Goal: Information Seeking & Learning: Learn about a topic

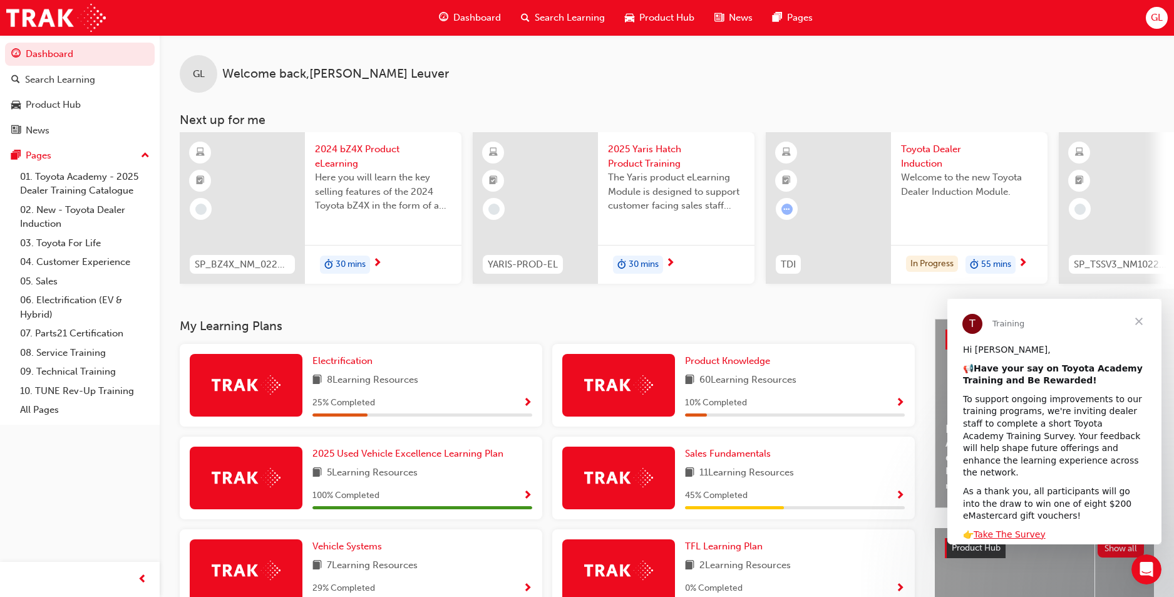
click at [1139, 318] on span "Close" at bounding box center [1139, 321] width 45 height 45
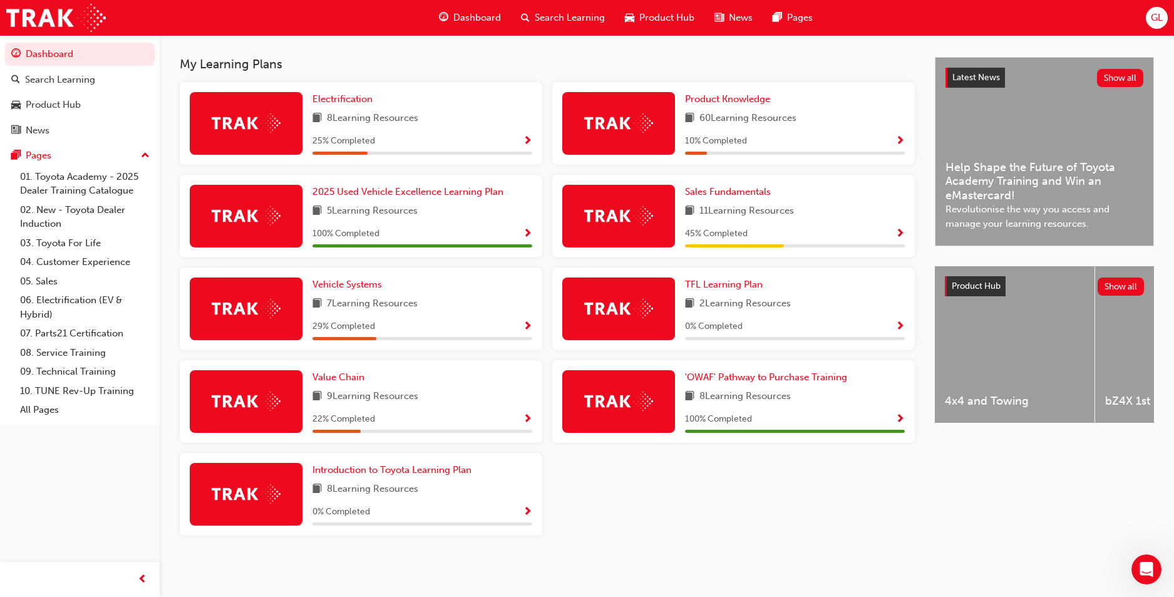
scroll to position [267, 0]
click at [695, 284] on span "TFL Learning Plan" at bounding box center [724, 284] width 78 height 11
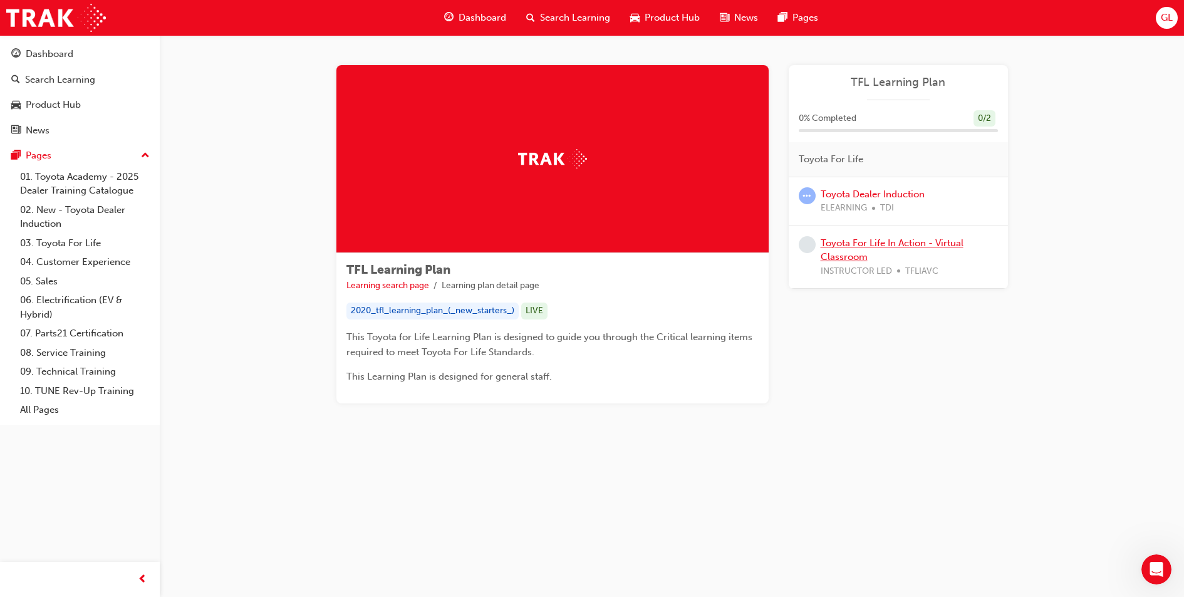
click at [872, 240] on link "Toyota For Life In Action - Virtual Classroom" at bounding box center [891, 250] width 143 height 26
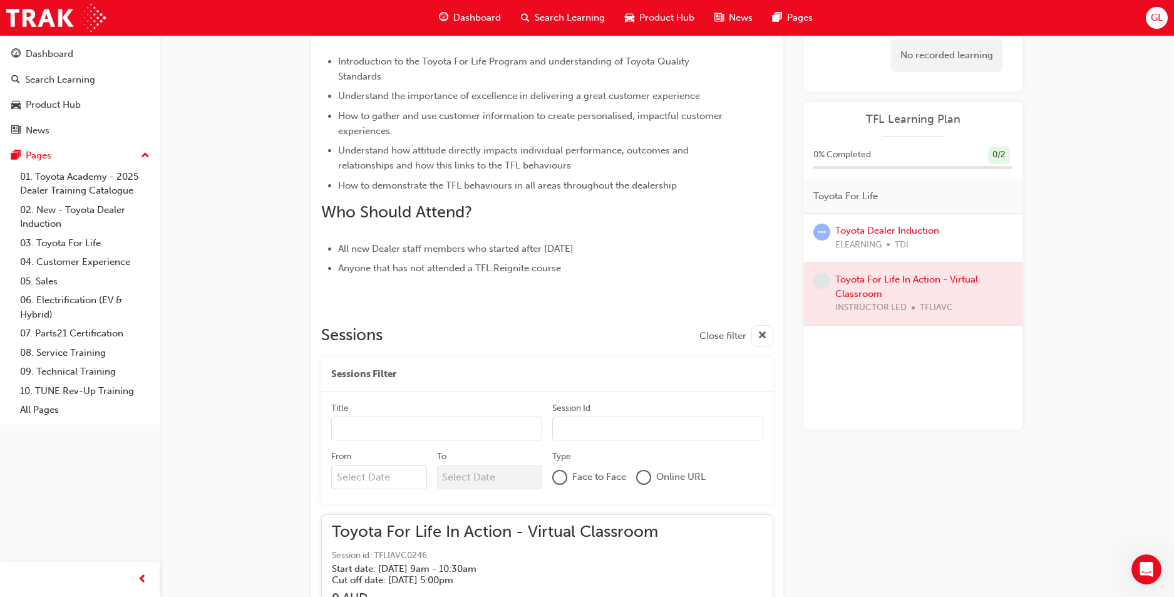
scroll to position [496, 0]
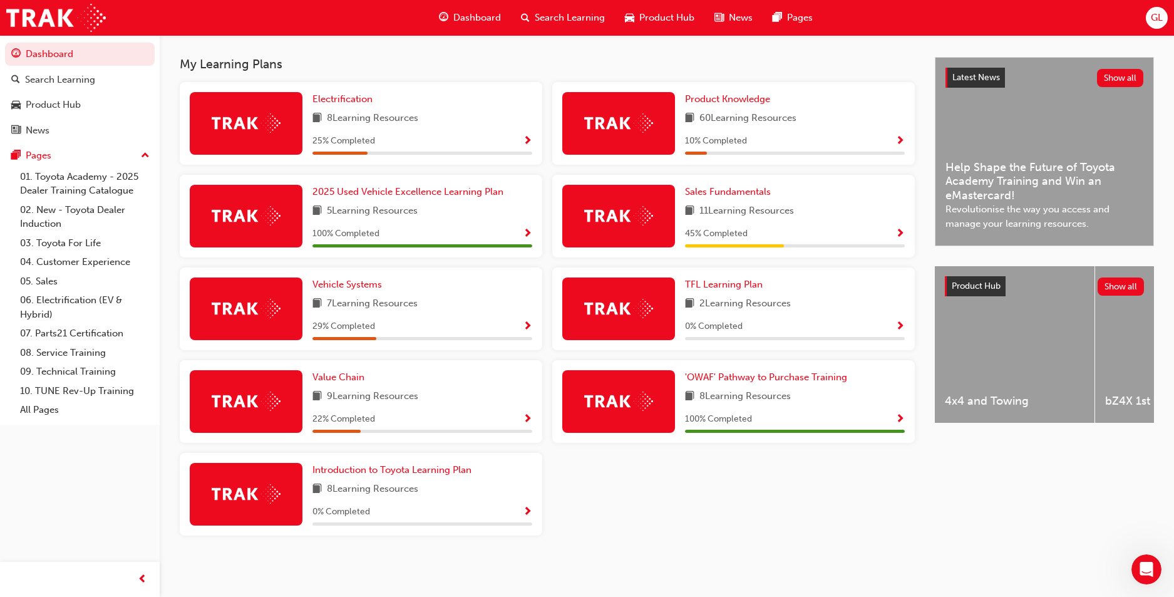
scroll to position [267, 0]
click at [757, 105] on link "Product Knowledge" at bounding box center [730, 99] width 90 height 14
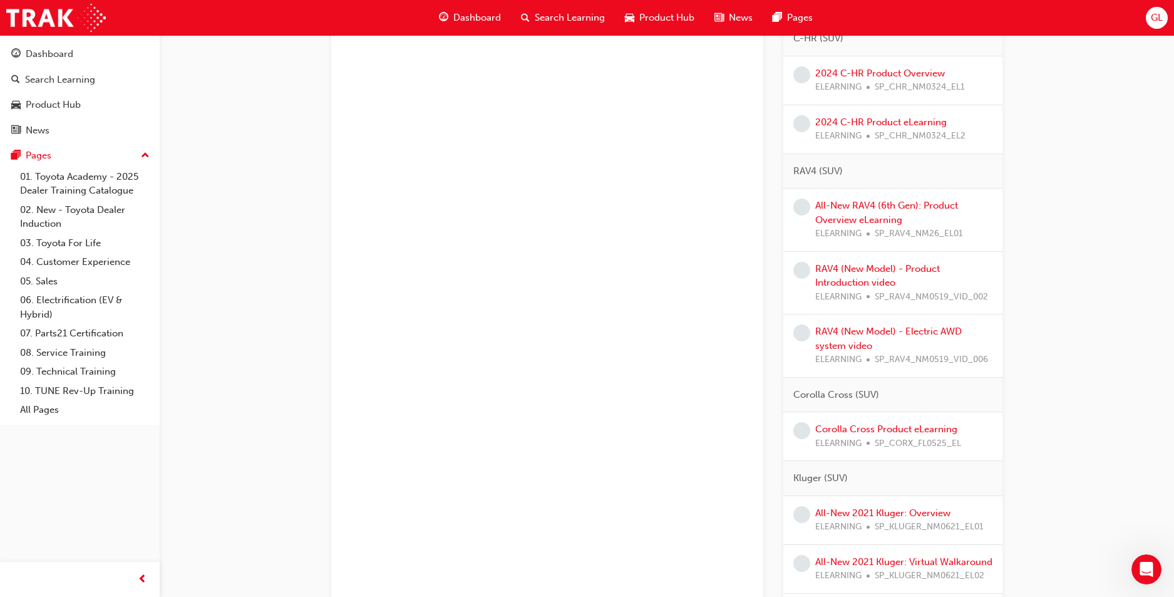
scroll to position [877, 0]
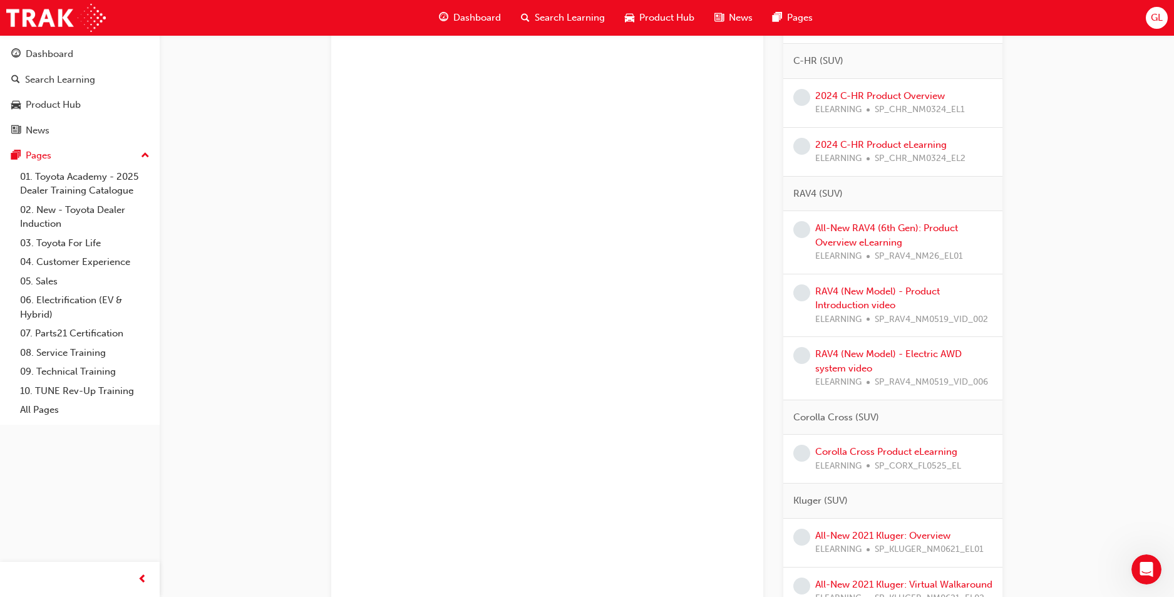
click at [889, 255] on span "SP_RAV4_NM26_EL01" at bounding box center [919, 256] width 88 height 14
click at [887, 257] on span "SP_RAV4_NM26_EL01" at bounding box center [919, 256] width 88 height 14
click at [825, 228] on link "All-New RAV4 (6th Gen): Product Overview eLearning" at bounding box center [886, 235] width 143 height 26
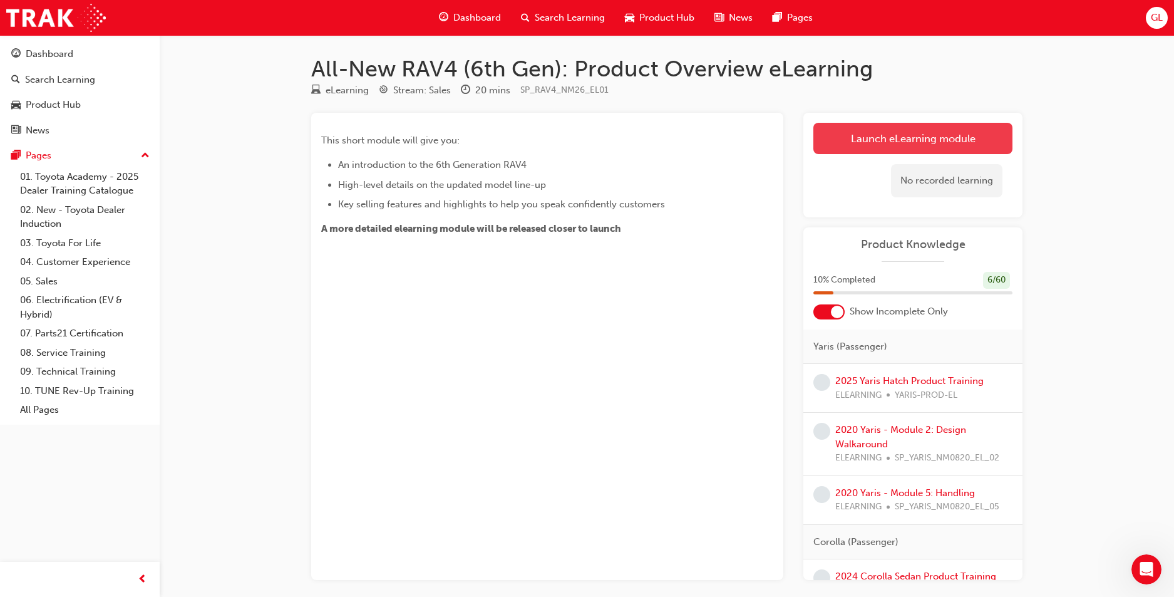
click at [908, 127] on link "Launch eLearning module" at bounding box center [913, 138] width 199 height 31
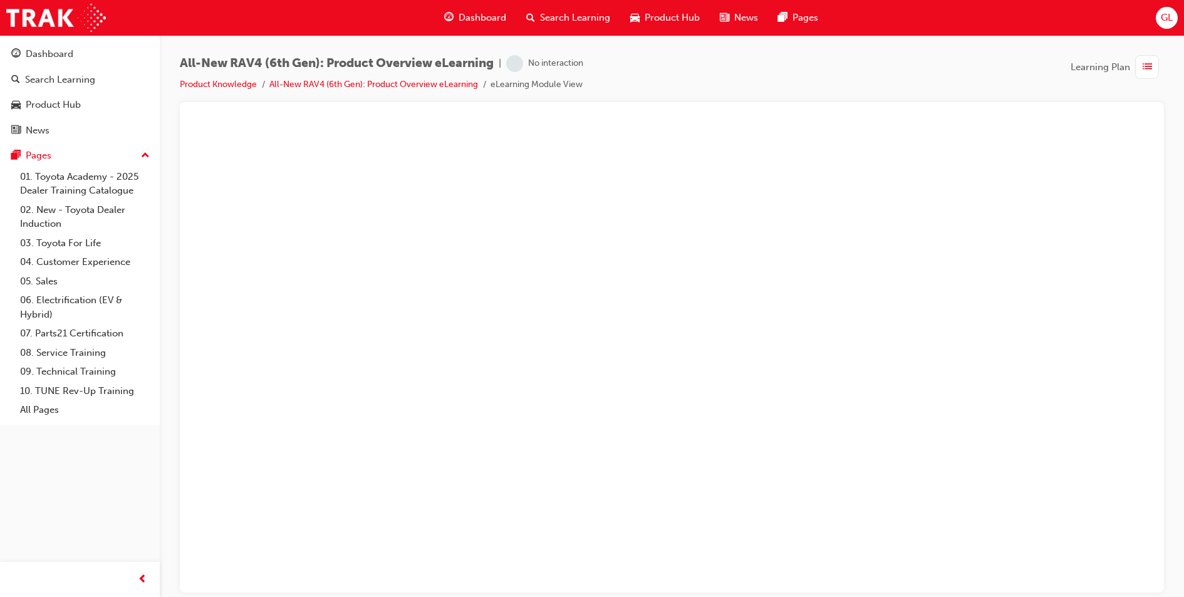
click at [321, 63] on span "All-New RAV4 (6th Gen): Product Overview eLearning" at bounding box center [337, 63] width 314 height 14
click at [331, 84] on link "All-New RAV4 (6th Gen): Product Overview eLearning" at bounding box center [373, 84] width 209 height 11
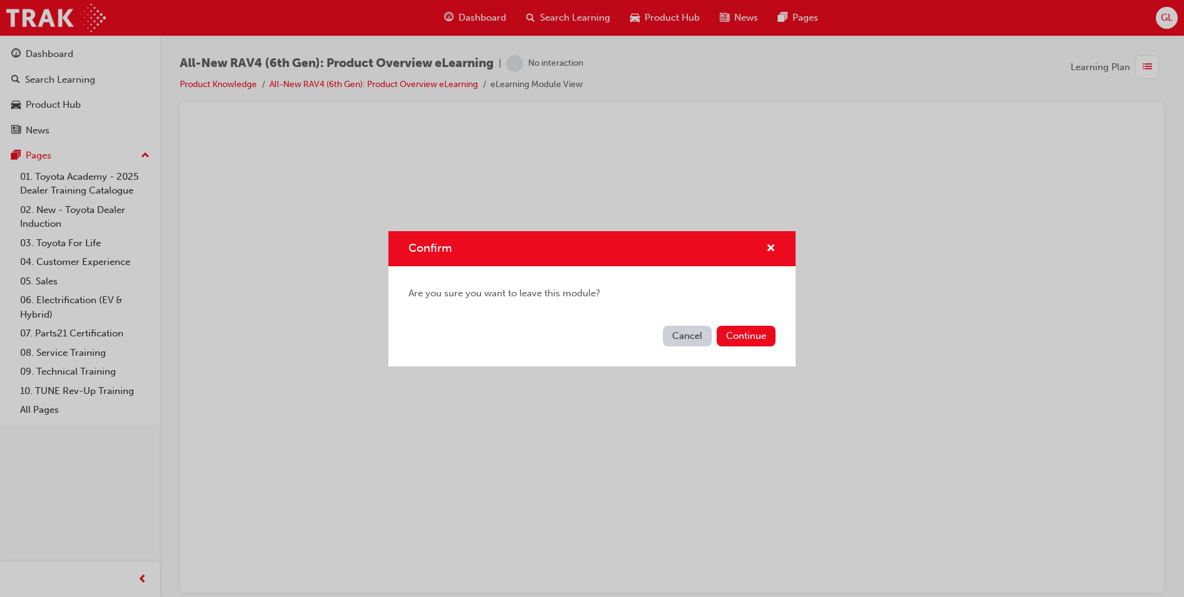
click at [703, 341] on button "Cancel" at bounding box center [687, 336] width 49 height 21
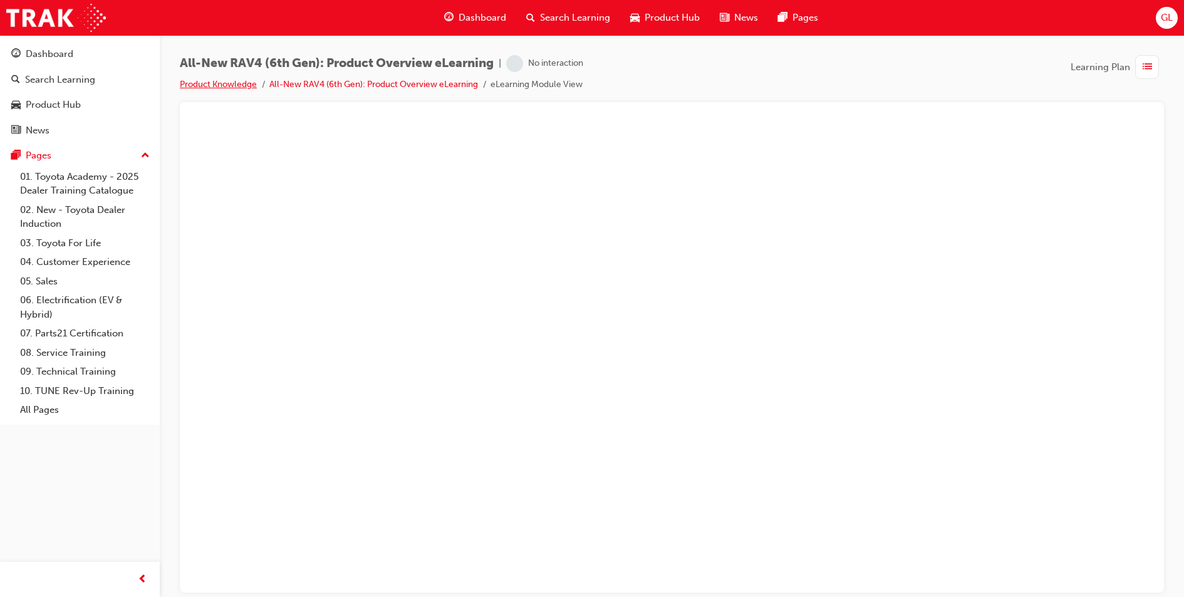
click at [227, 81] on link "Product Knowledge" at bounding box center [218, 84] width 77 height 11
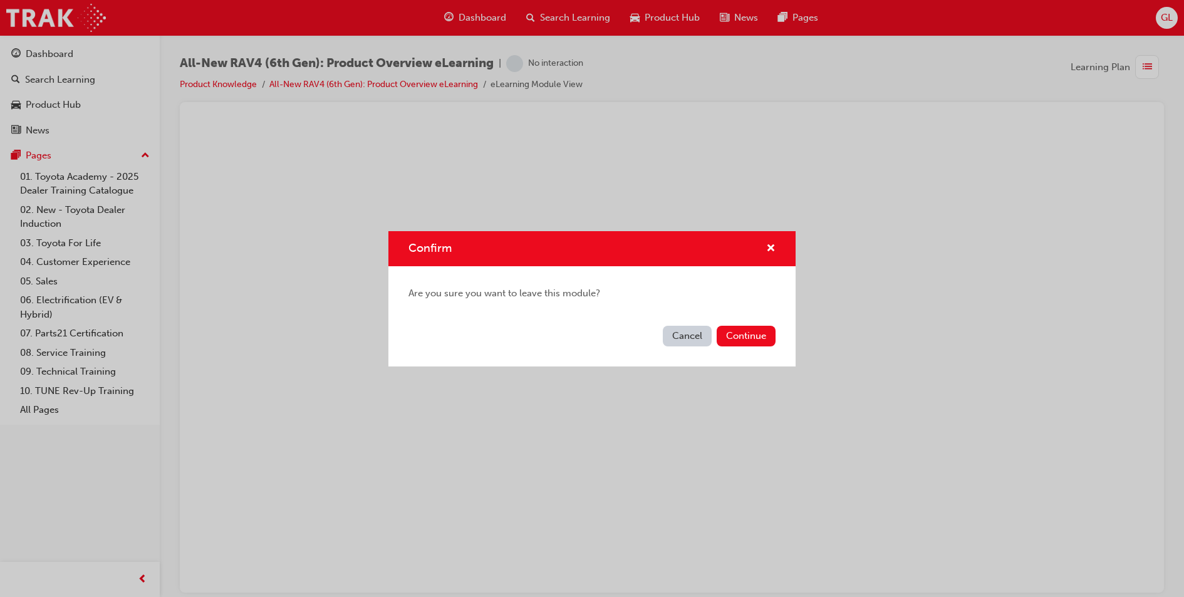
click at [689, 331] on button "Cancel" at bounding box center [687, 336] width 49 height 21
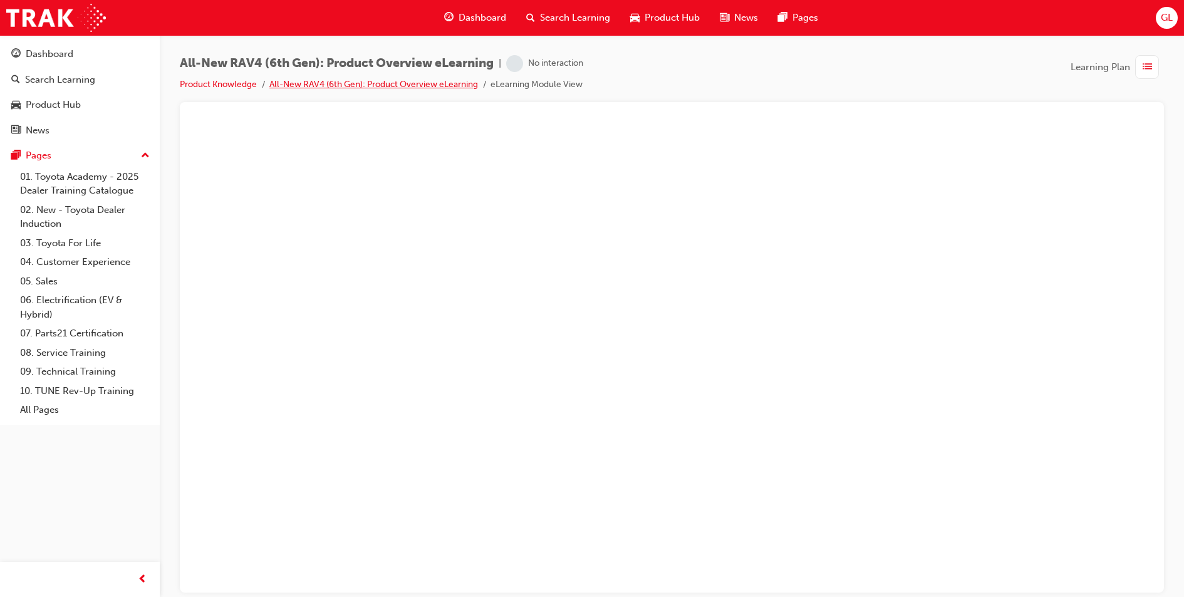
click at [314, 81] on link "All-New RAV4 (6th Gen): Product Overview eLearning" at bounding box center [373, 84] width 209 height 11
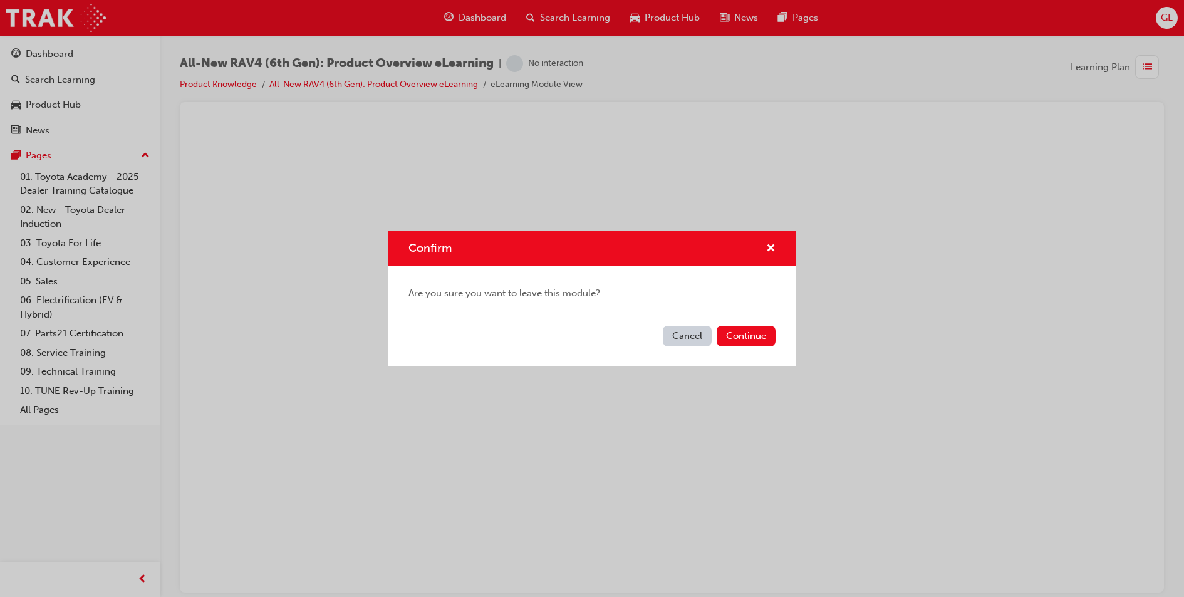
click at [696, 334] on button "Cancel" at bounding box center [687, 336] width 49 height 21
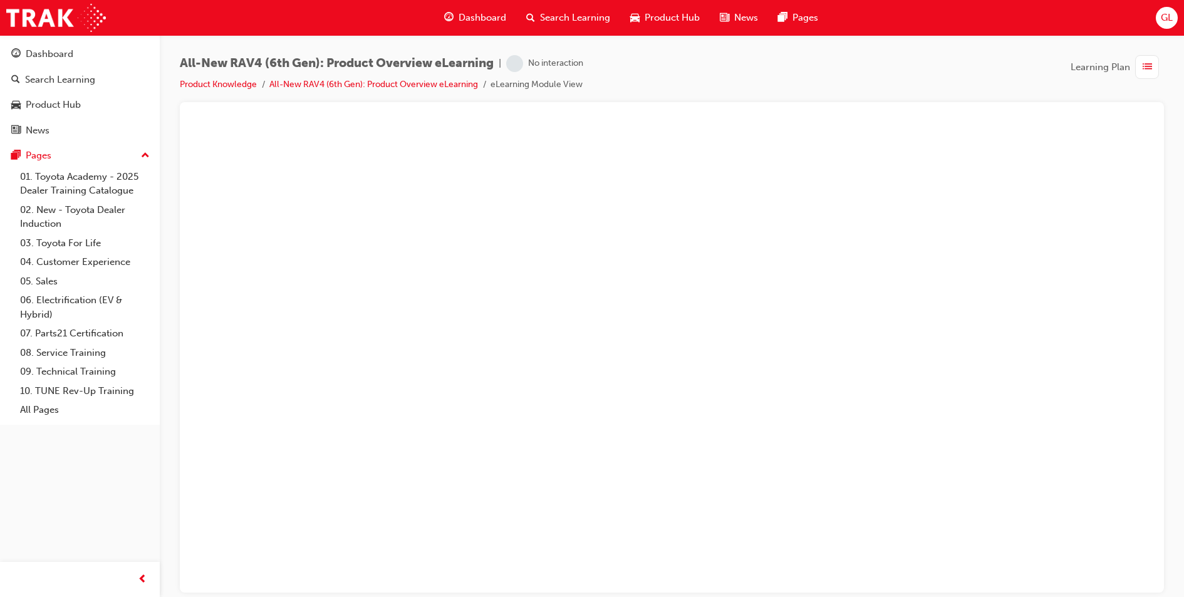
click at [537, 84] on li "eLearning Module View" at bounding box center [536, 85] width 92 height 14
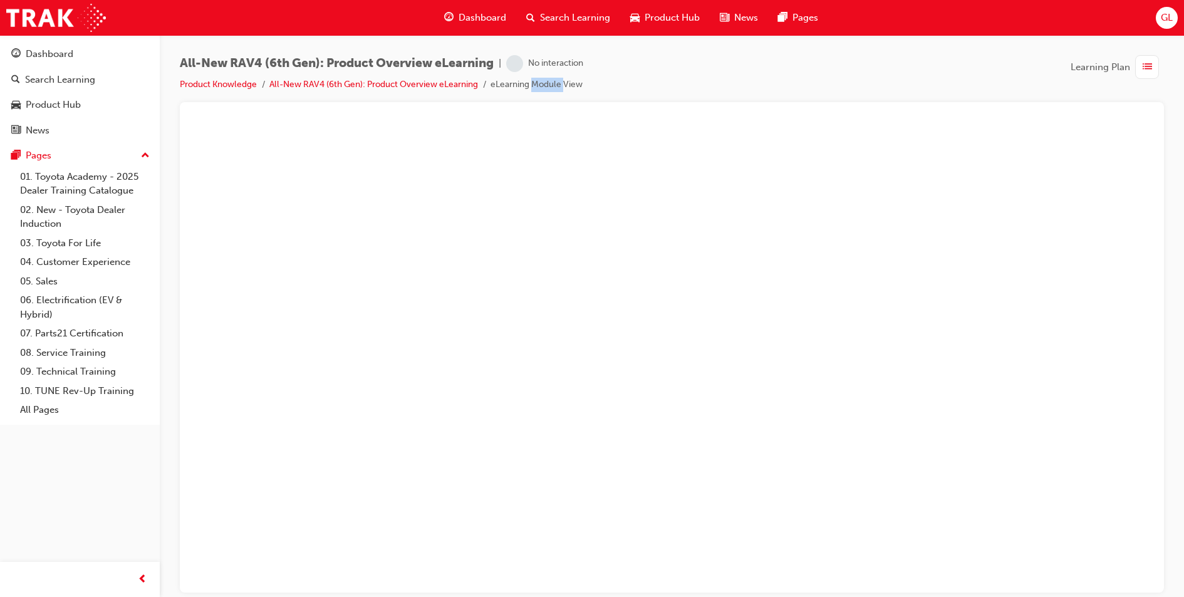
click at [1112, 64] on span "Learning Plan" at bounding box center [1100, 67] width 60 height 14
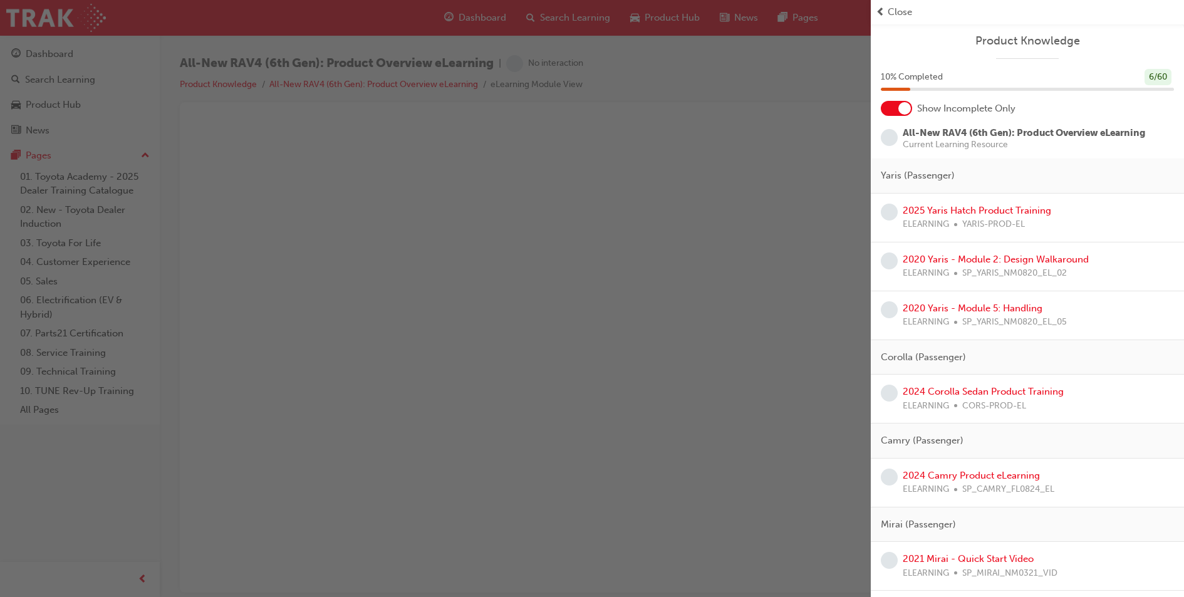
click at [894, 134] on span "learningRecordVerb_NONE-icon" at bounding box center [889, 137] width 17 height 17
click at [893, 135] on span "learningRecordVerb_NONE-icon" at bounding box center [889, 137] width 17 height 17
click at [963, 132] on span "All-New RAV4 (6th Gen): Product Overview eLearning" at bounding box center [1024, 132] width 242 height 11
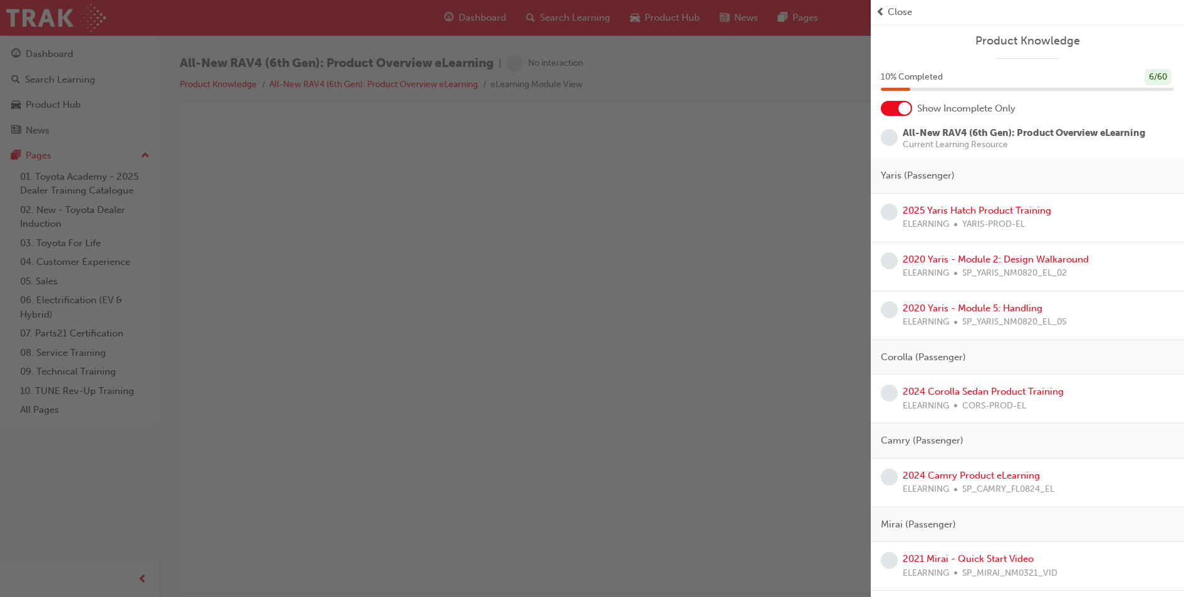
click at [998, 130] on span "All-New RAV4 (6th Gen): Product Overview eLearning" at bounding box center [1024, 132] width 242 height 11
click at [1067, 127] on div "All-New RAV4 (6th Gen): Product Overview eLearning Current Learning Resource" at bounding box center [1024, 137] width 242 height 23
click at [967, 143] on span "Current Learning Resource" at bounding box center [1024, 144] width 242 height 9
click at [967, 110] on span "Show Incomplete Only" at bounding box center [966, 108] width 98 height 14
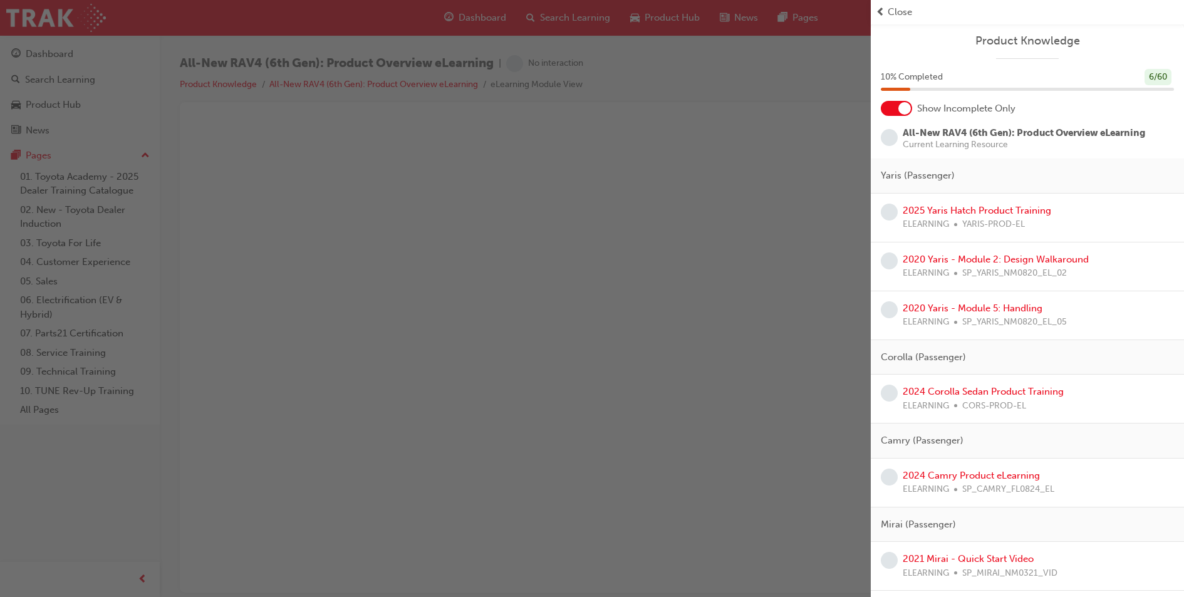
click at [903, 110] on div at bounding box center [904, 108] width 13 height 13
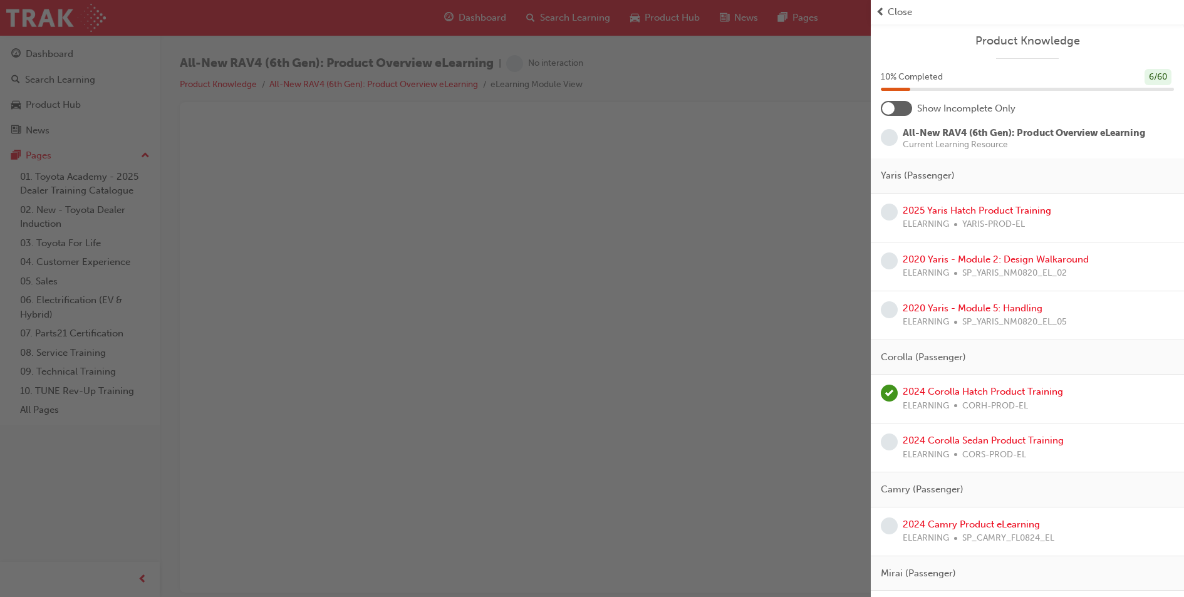
click at [891, 110] on div at bounding box center [888, 108] width 13 height 13
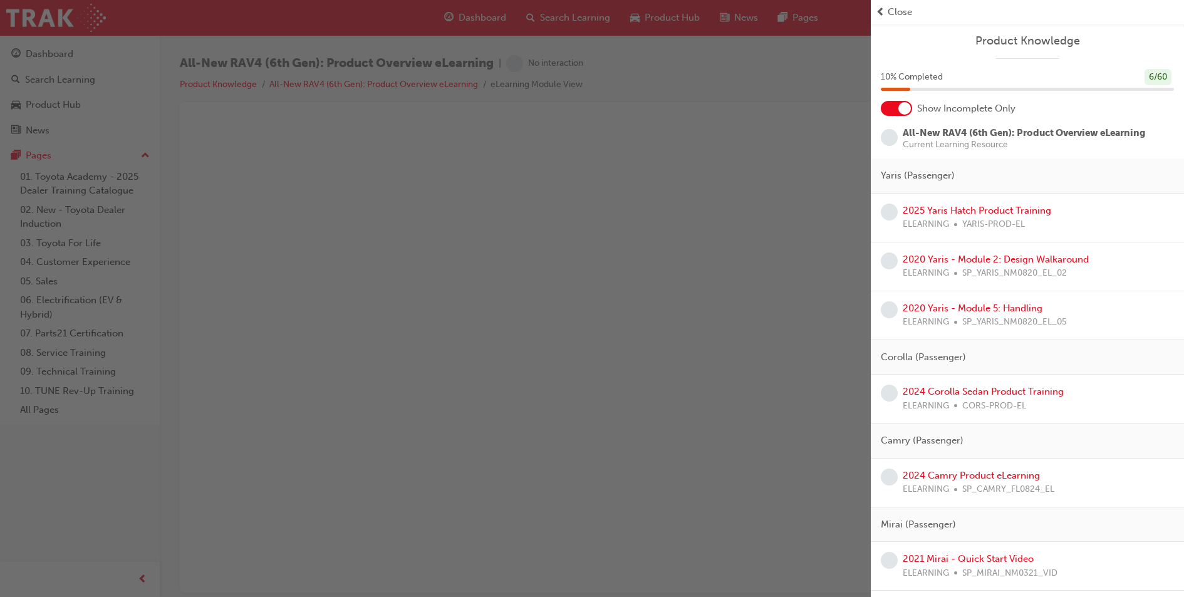
click at [956, 134] on span "All-New RAV4 (6th Gen): Product Overview eLearning" at bounding box center [1024, 132] width 242 height 11
click at [957, 134] on span "All-New RAV4 (6th Gen): Product Overview eLearning" at bounding box center [1024, 132] width 242 height 11
click at [958, 134] on span "All-New RAV4 (6th Gen): Product Overview eLearning" at bounding box center [1024, 132] width 242 height 11
click at [940, 146] on span "Current Learning Resource" at bounding box center [1024, 144] width 242 height 9
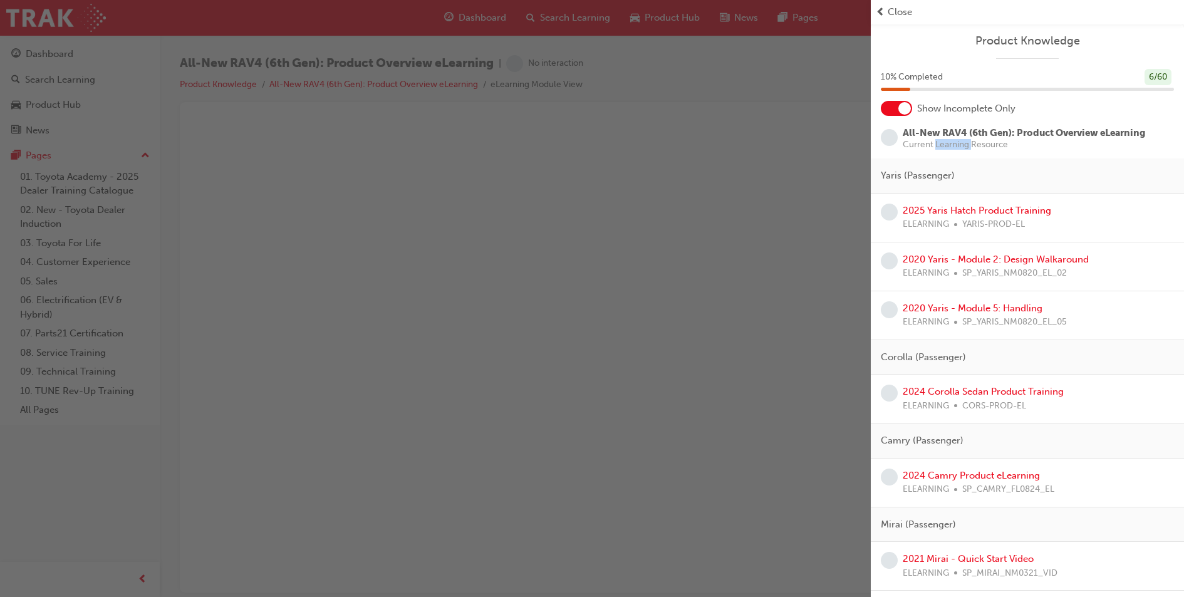
click at [940, 146] on span "Current Learning Resource" at bounding box center [1024, 144] width 242 height 9
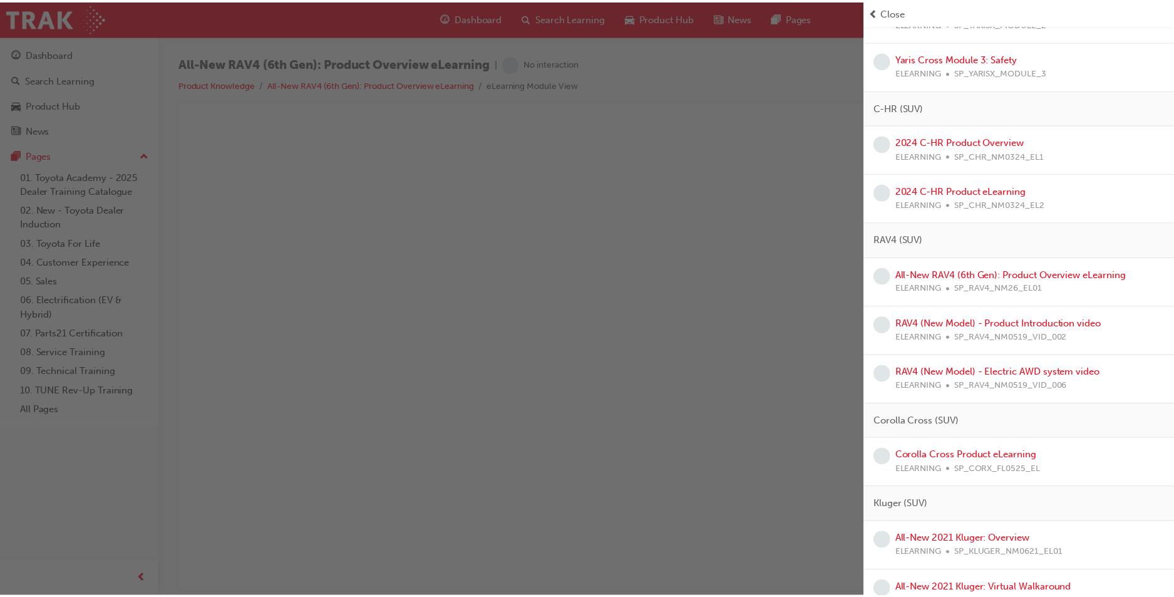
scroll to position [814, 0]
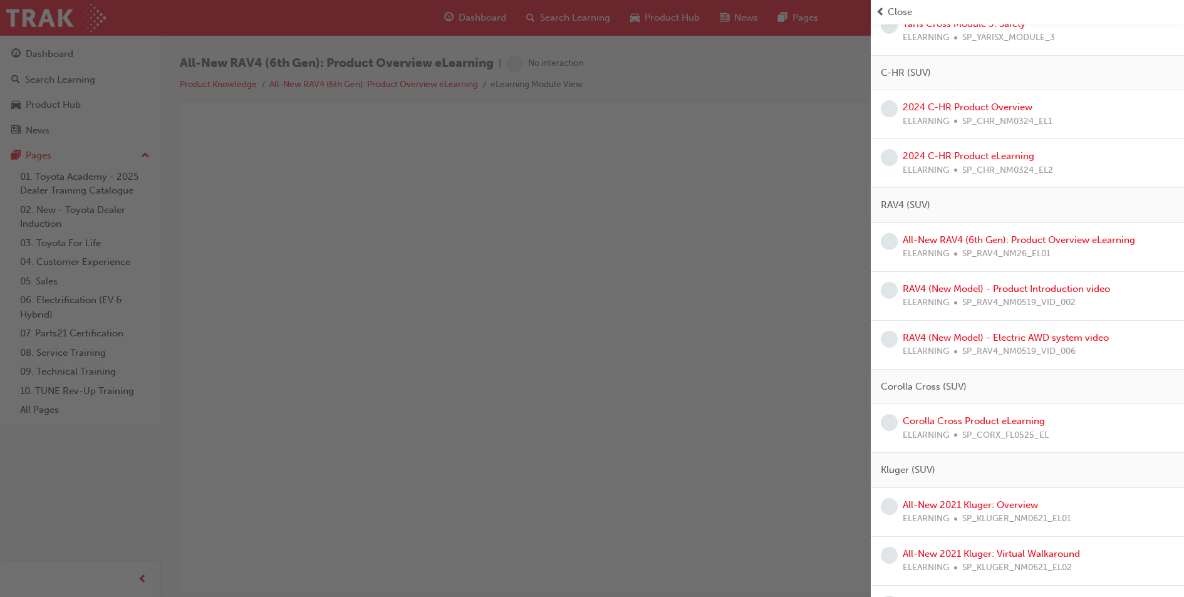
click at [944, 252] on span "ELEARNING" at bounding box center [926, 254] width 46 height 14
click at [992, 255] on span "SP_RAV4_NM26_EL01" at bounding box center [1006, 254] width 88 height 14
click at [1013, 244] on link "All-New RAV4 (6th Gen): Product Overview eLearning" at bounding box center [1019, 239] width 232 height 11
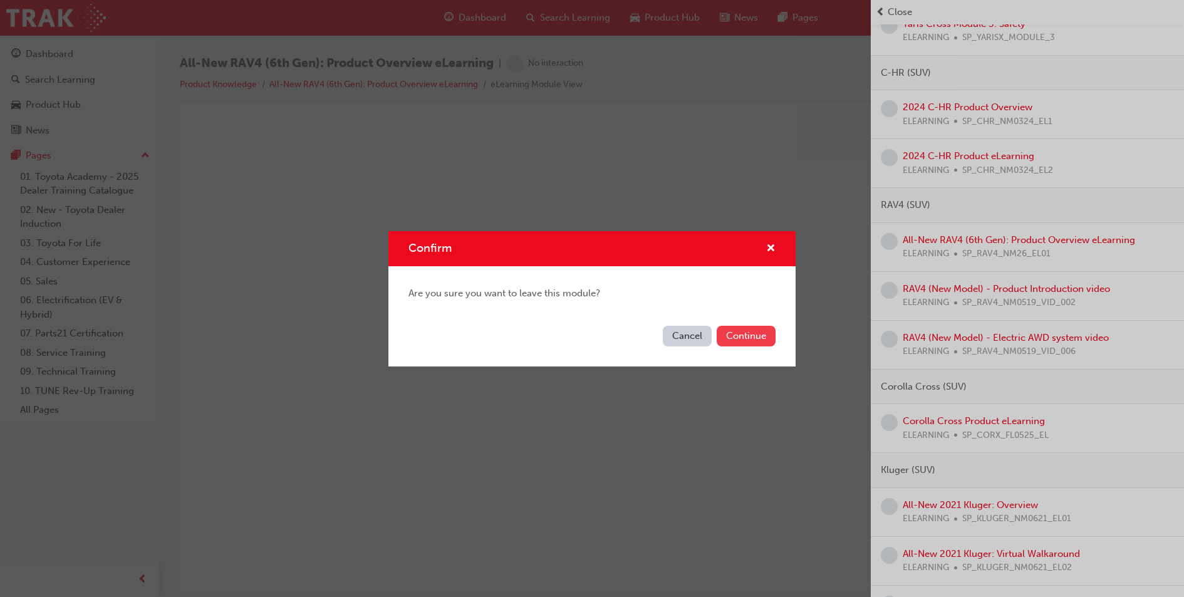
click at [761, 334] on button "Continue" at bounding box center [746, 336] width 59 height 21
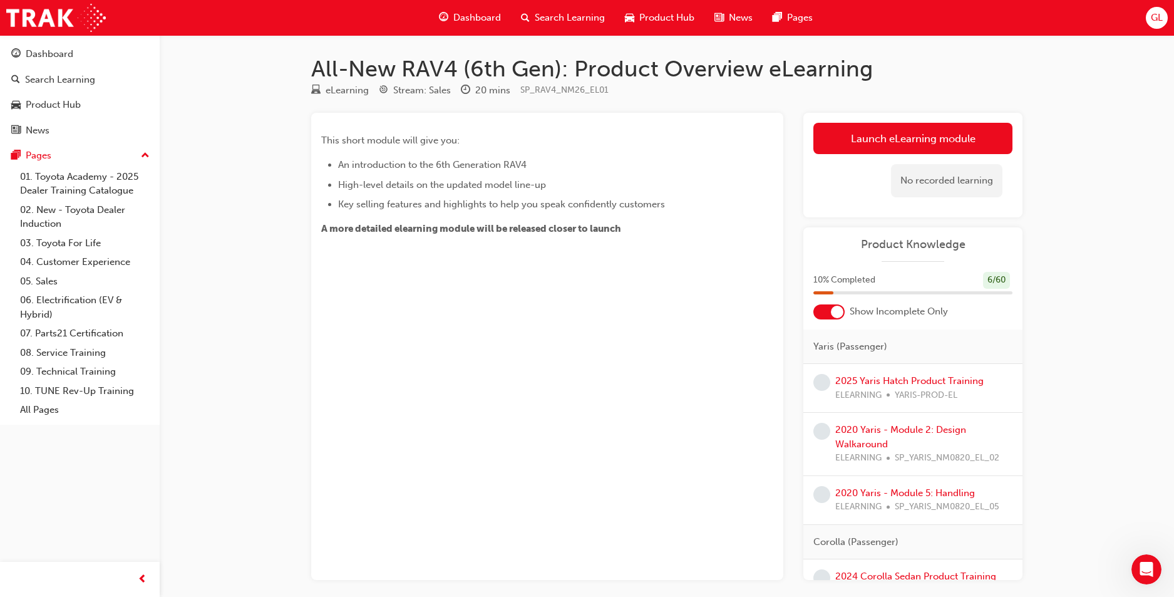
click at [568, 227] on span "A more detailed elearning module will be released closer to launch" at bounding box center [471, 228] width 300 height 11
click at [915, 133] on link "Launch eLearning module" at bounding box center [913, 138] width 199 height 31
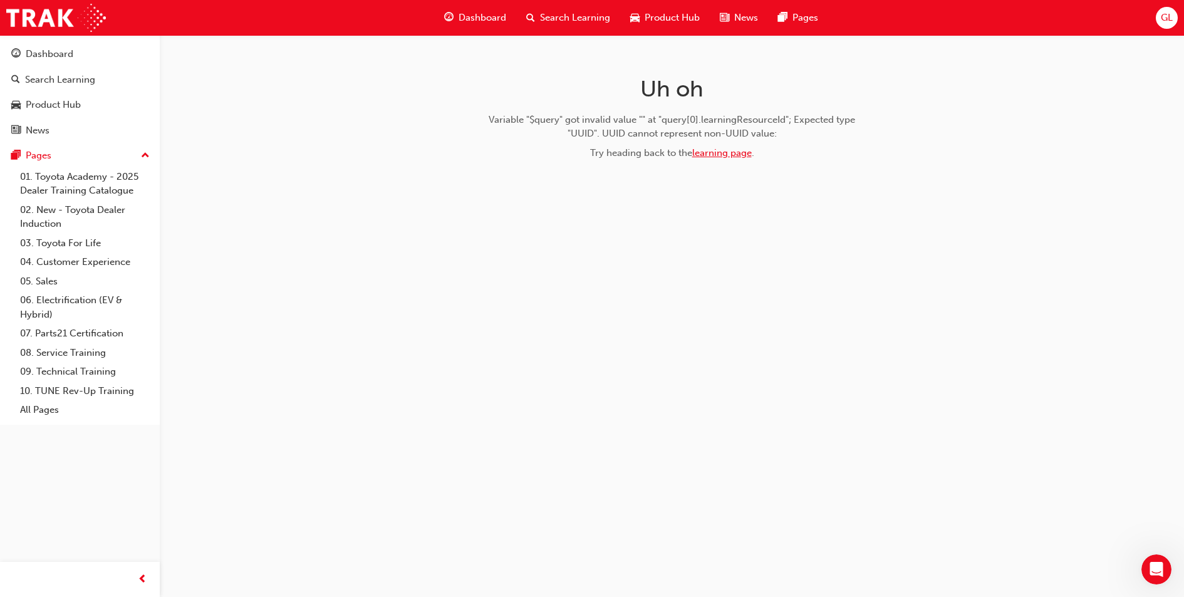
click at [737, 156] on link "learning page" at bounding box center [722, 152] width 60 height 11
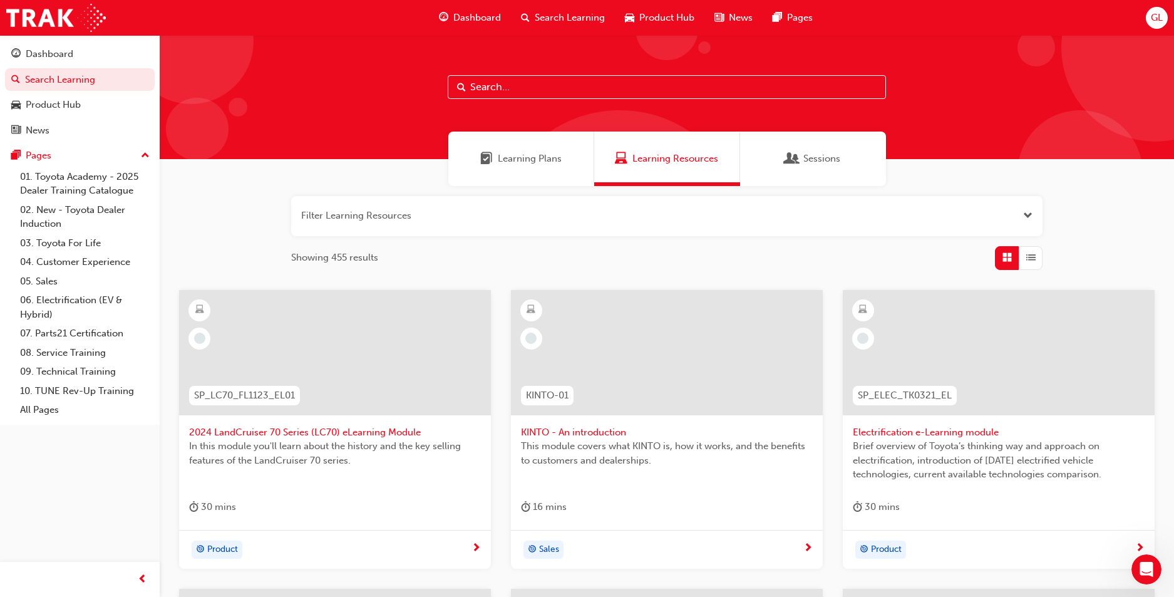
click at [669, 162] on span "Learning Resources" at bounding box center [676, 159] width 86 height 14
click at [527, 90] on input "text" at bounding box center [667, 87] width 438 height 24
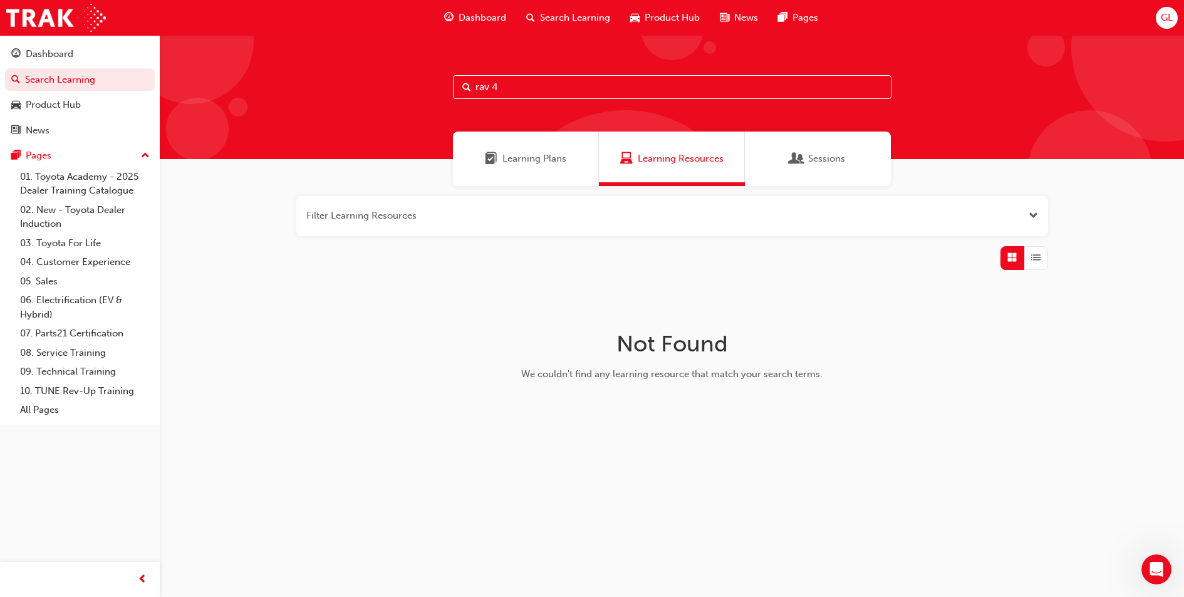
click at [490, 87] on input "rav 4" at bounding box center [672, 87] width 438 height 24
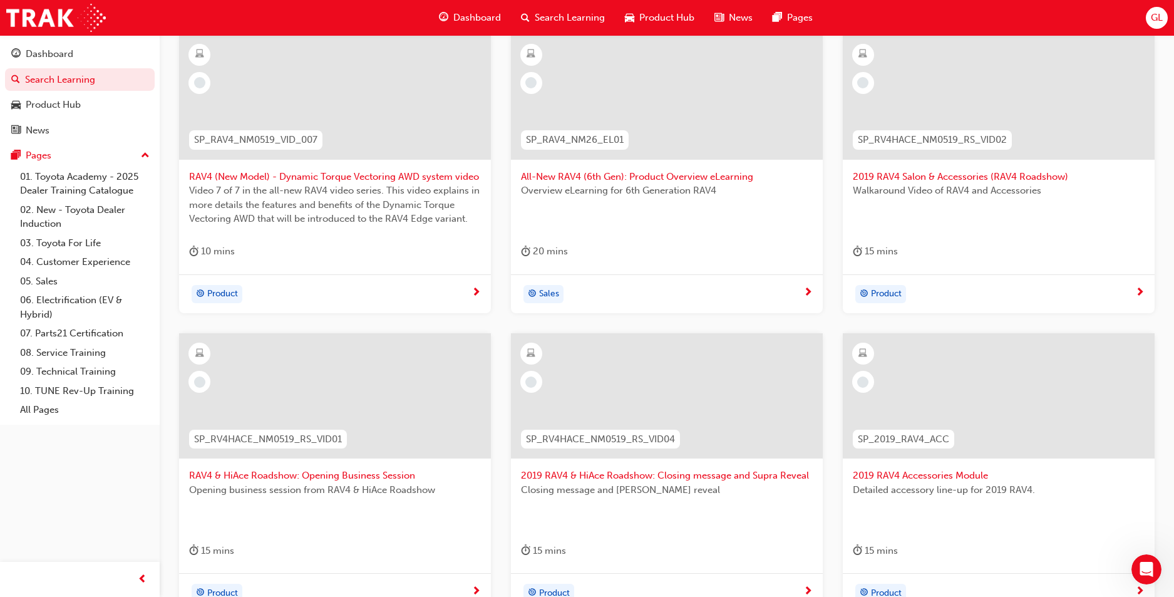
scroll to position [237, 0]
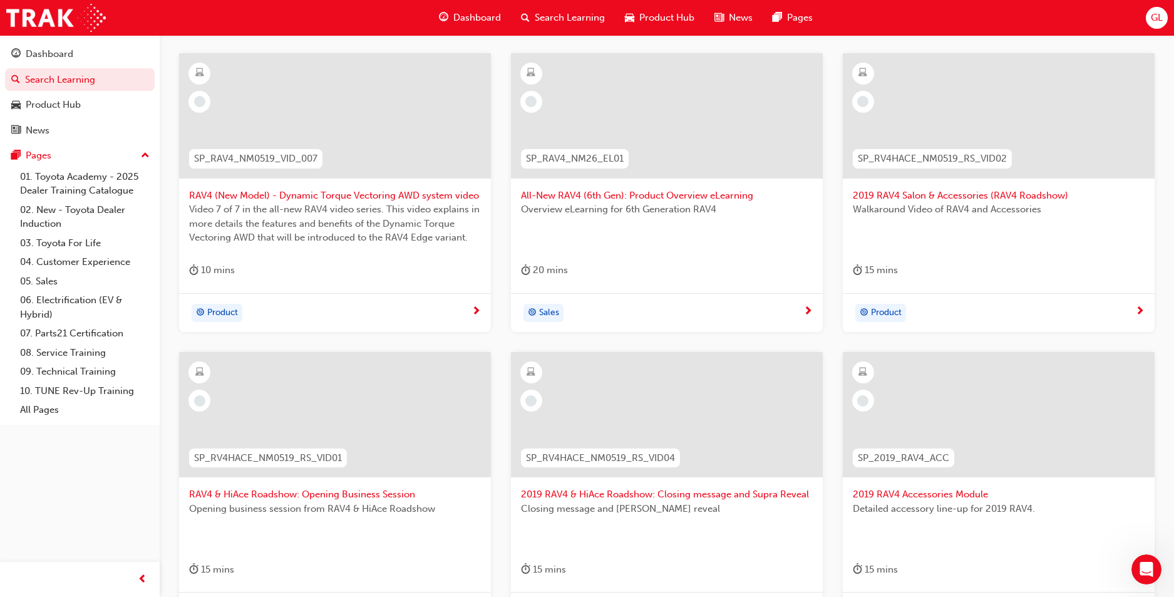
type input "rav4"
click at [299, 194] on span "RAV4 (New Model) - Dynamic Torque Vectoring AWD system video" at bounding box center [335, 196] width 292 height 14
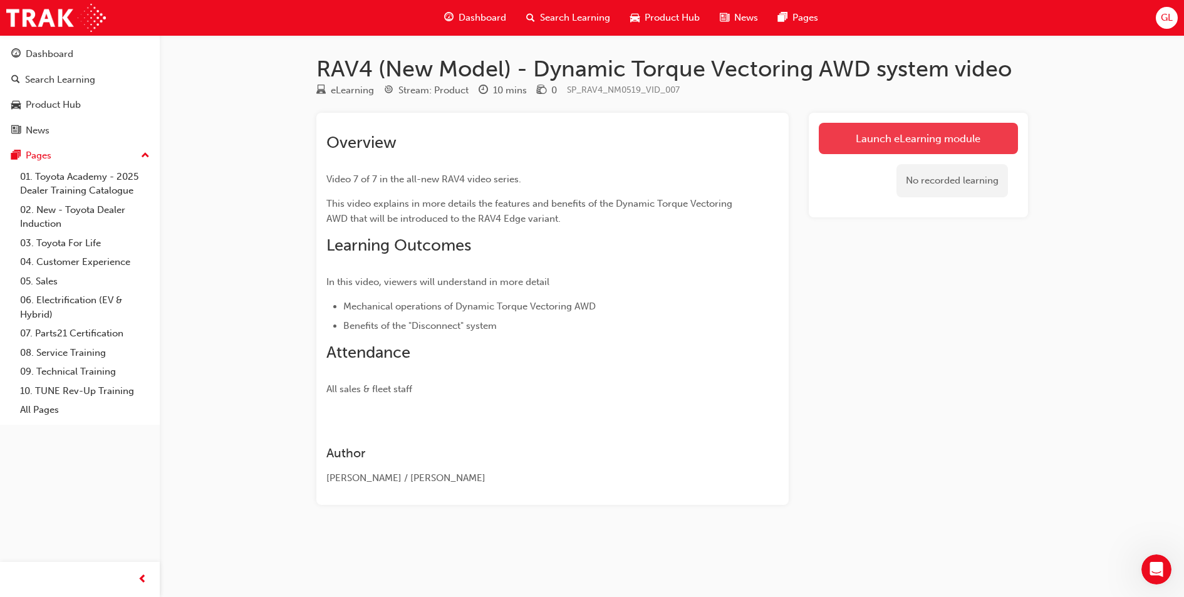
click at [927, 142] on link "Launch eLearning module" at bounding box center [918, 138] width 199 height 31
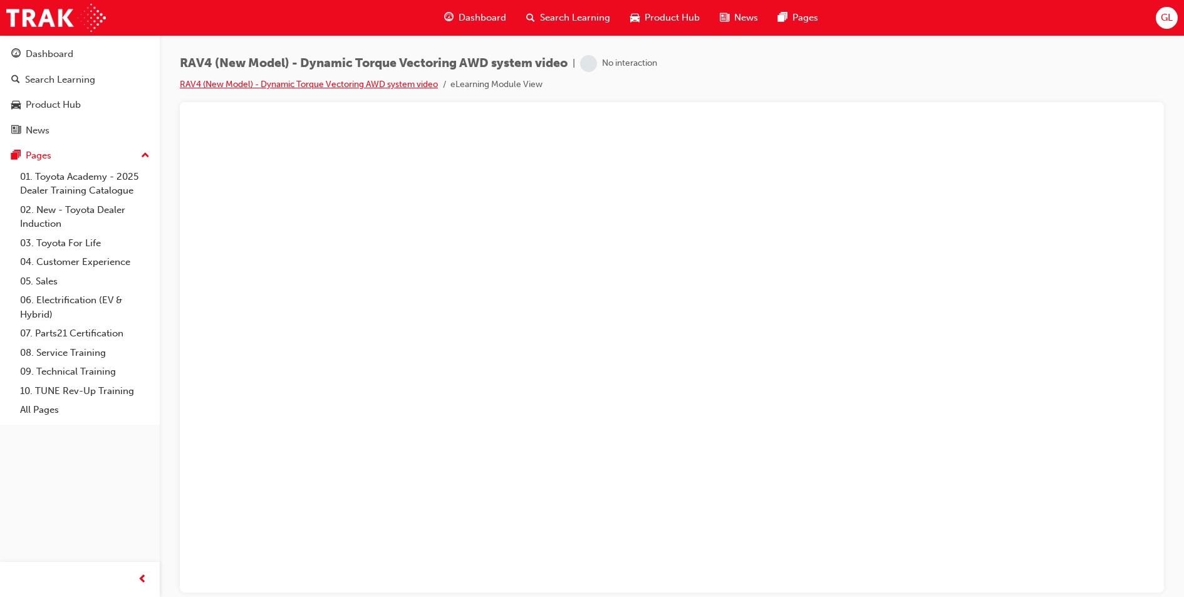
click at [372, 81] on link "RAV4 (New Model) - Dynamic Torque Vectoring AWD system video" at bounding box center [309, 84] width 258 height 11
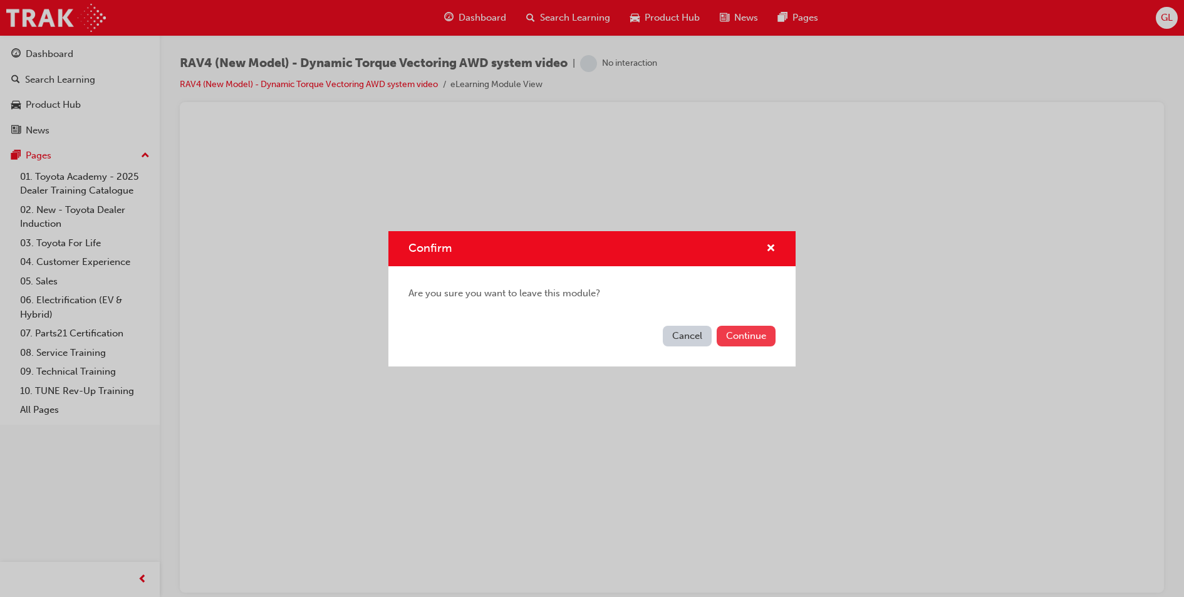
click at [728, 338] on button "Continue" at bounding box center [746, 336] width 59 height 21
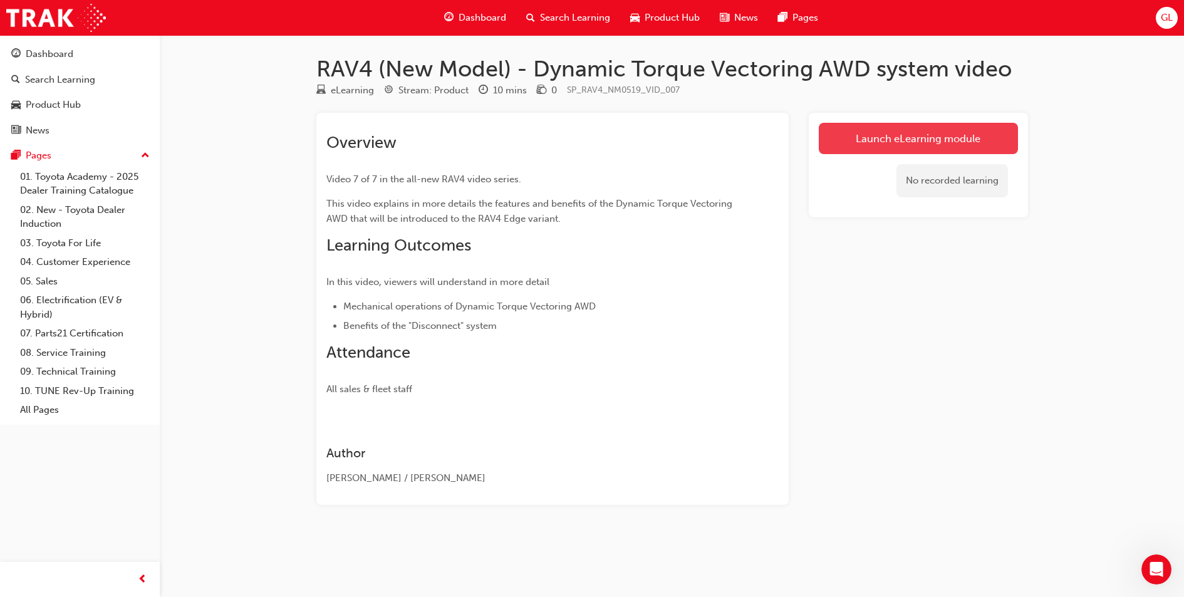
click at [862, 141] on link "Launch eLearning module" at bounding box center [918, 138] width 199 height 31
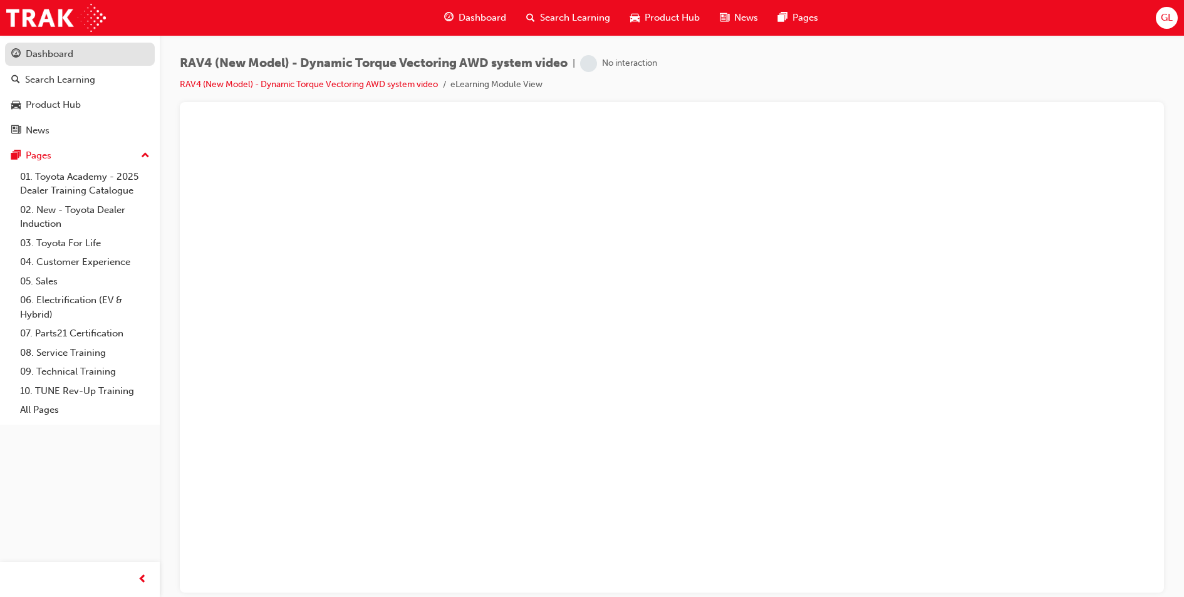
click at [95, 63] on link "Dashboard" at bounding box center [80, 54] width 150 height 23
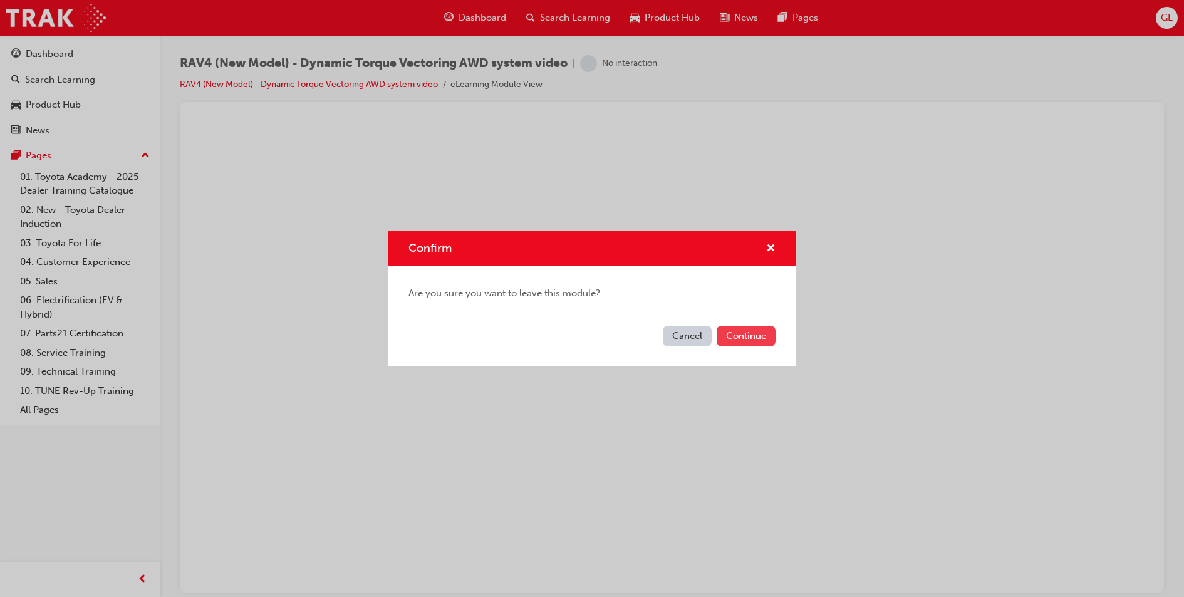
click at [757, 339] on button "Continue" at bounding box center [746, 336] width 59 height 21
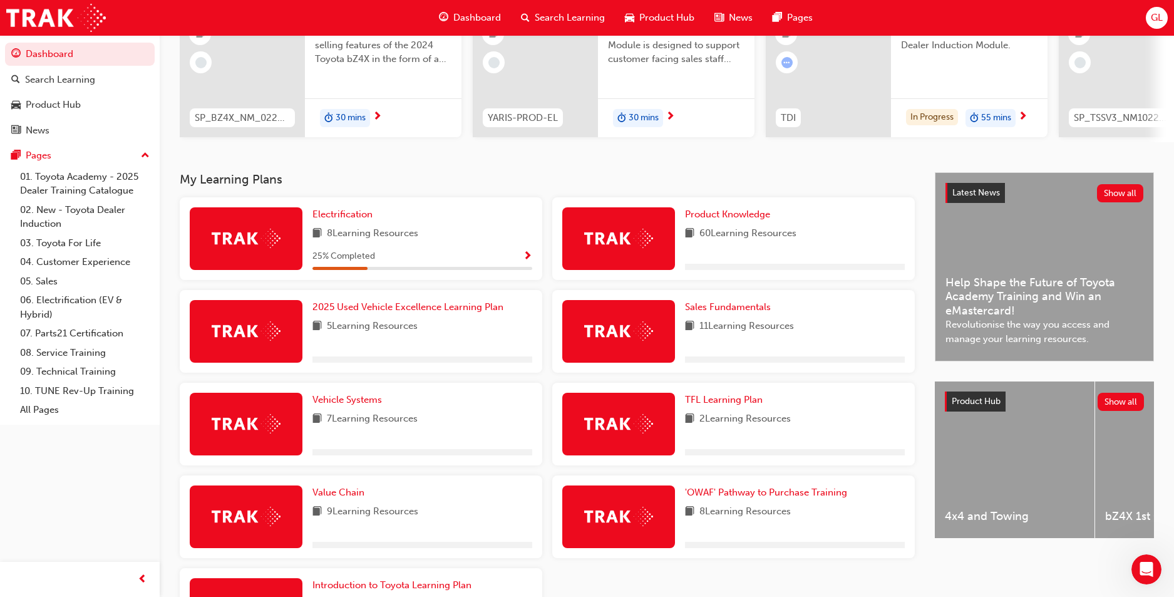
scroll to position [251, 0]
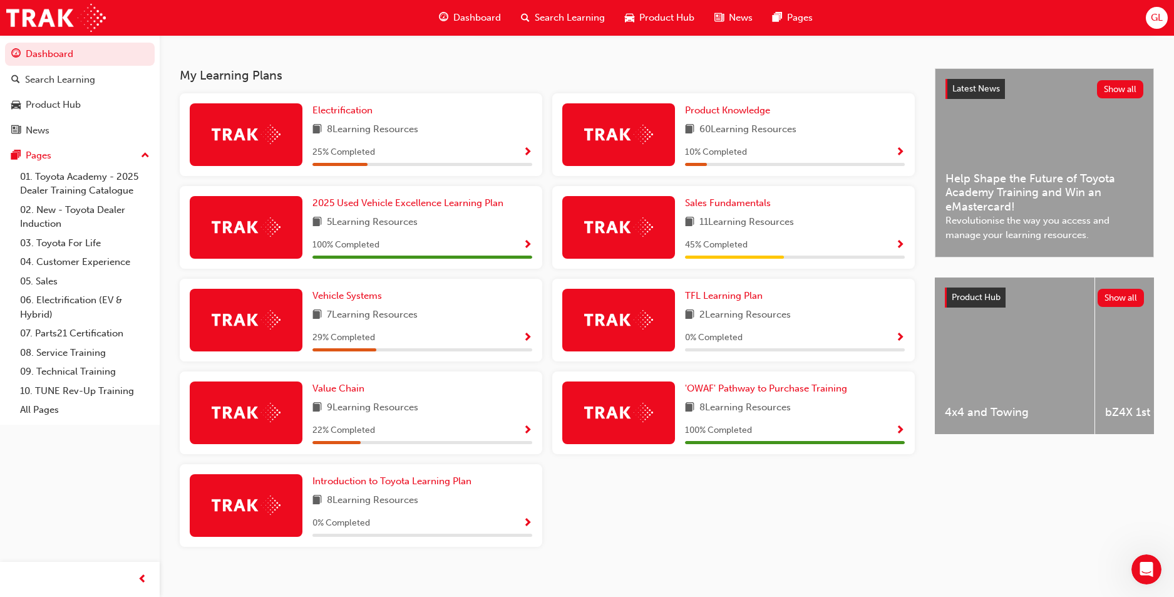
click at [649, 144] on img at bounding box center [618, 134] width 69 height 19
click at [768, 115] on span "Product Knowledge" at bounding box center [727, 110] width 85 height 11
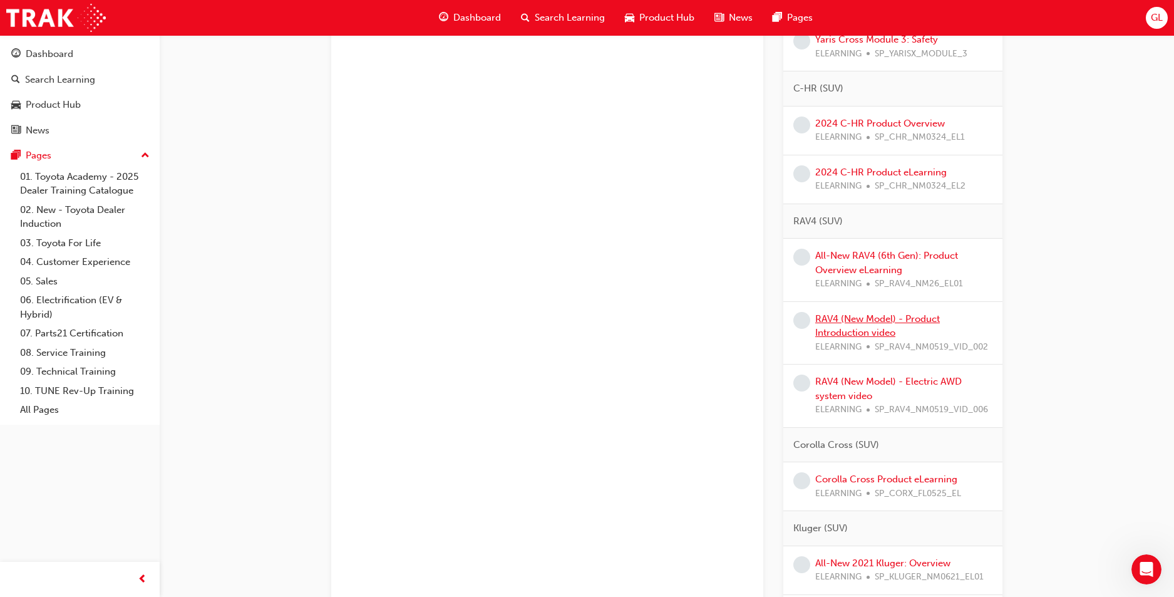
scroll to position [877, 0]
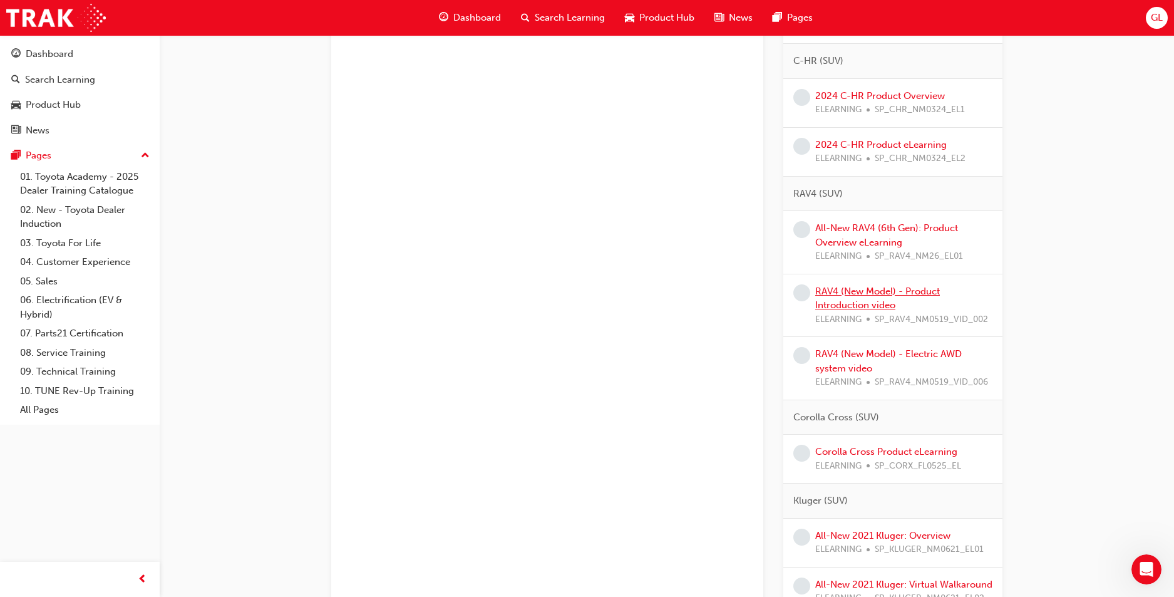
click at [854, 296] on link "RAV4 (New Model) - Product Introduction video" at bounding box center [877, 299] width 125 height 26
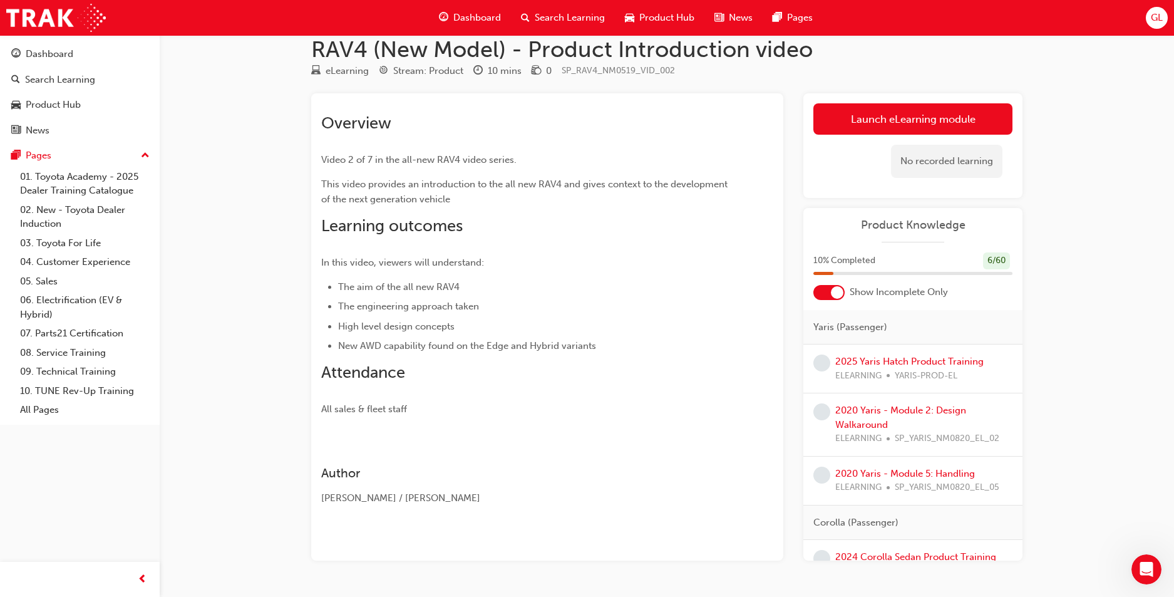
scroll to position [54, 0]
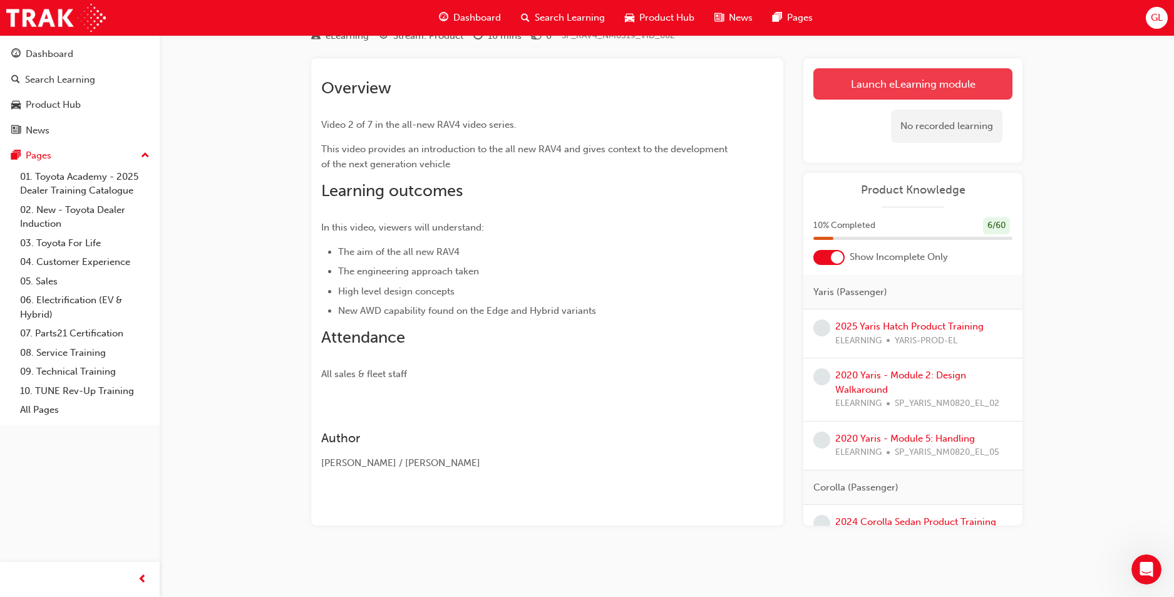
click at [879, 82] on link "Launch eLearning module" at bounding box center [913, 83] width 199 height 31
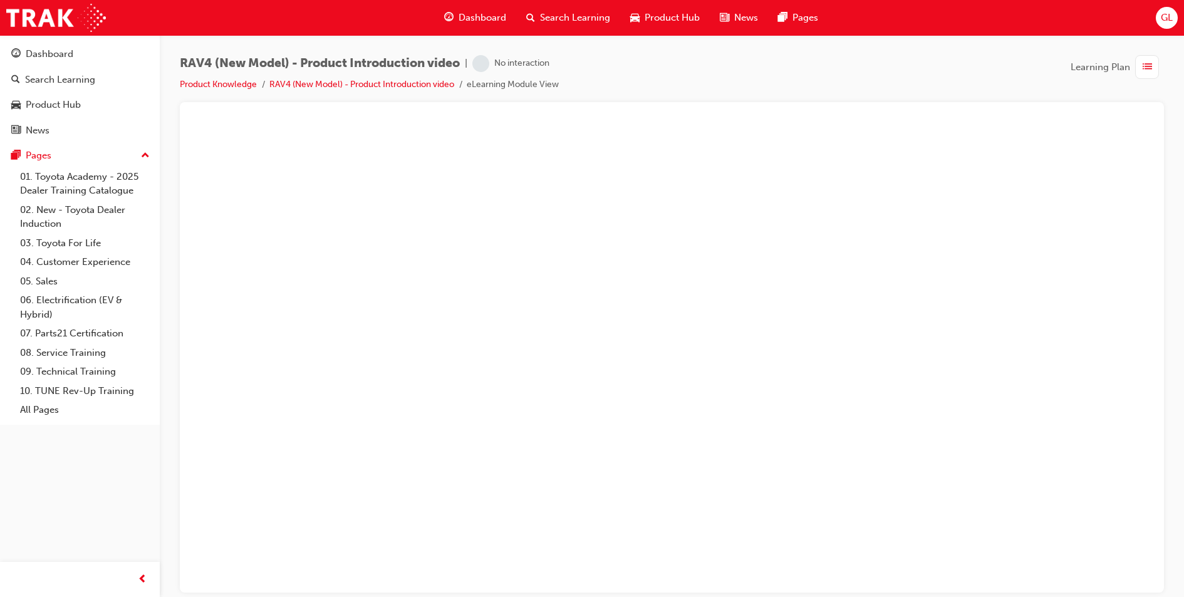
click at [1137, 63] on div "button" at bounding box center [1147, 67] width 24 height 24
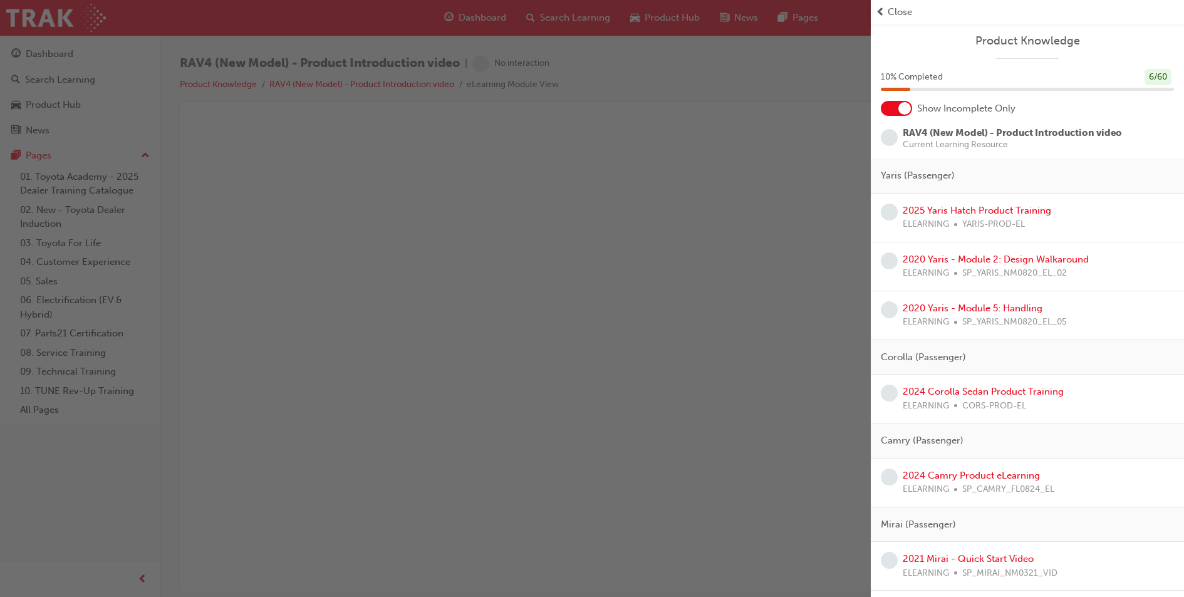
click at [882, 13] on span "prev-icon" at bounding box center [880, 12] width 9 height 14
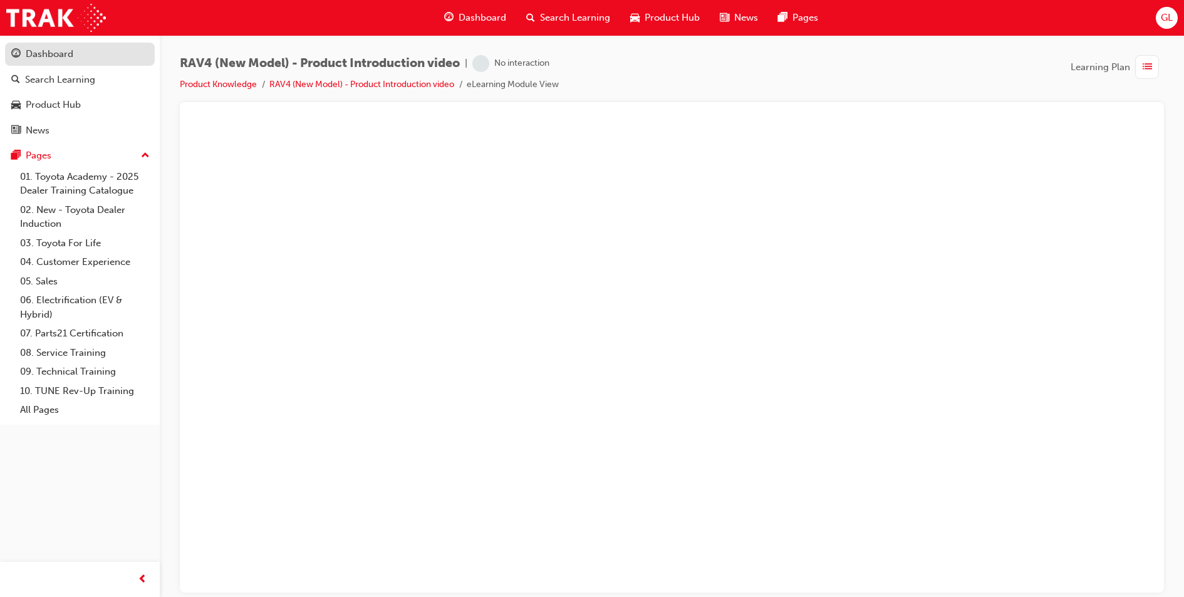
click at [26, 52] on div "Dashboard" at bounding box center [50, 54] width 48 height 14
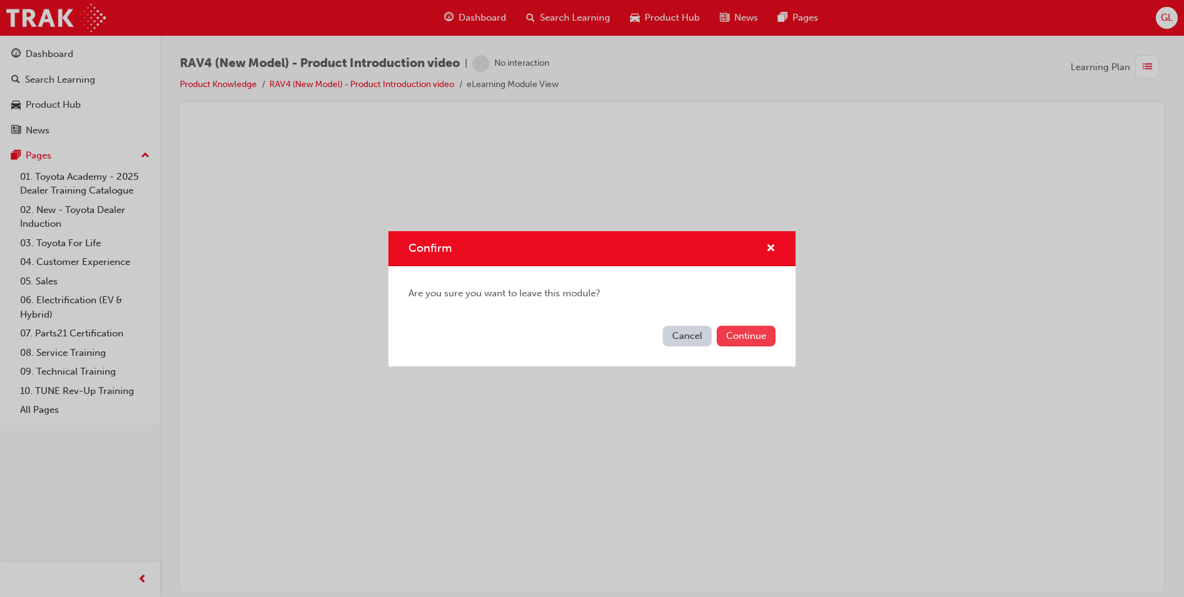
click at [762, 340] on button "Continue" at bounding box center [746, 336] width 59 height 21
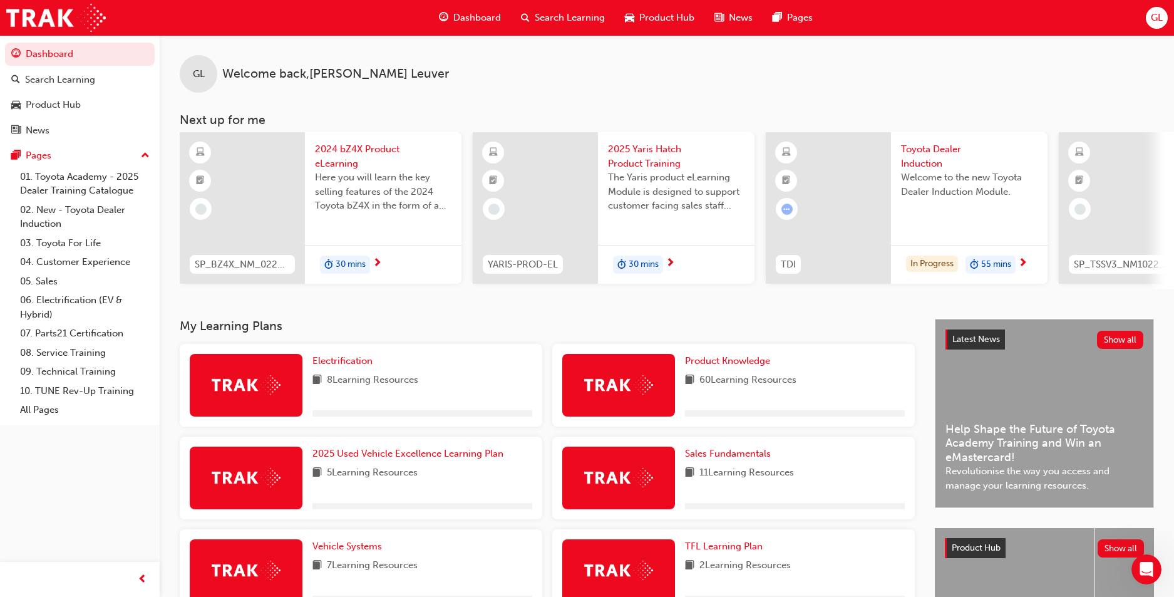
click at [1162, 18] on span "GL" at bounding box center [1157, 18] width 12 height 14
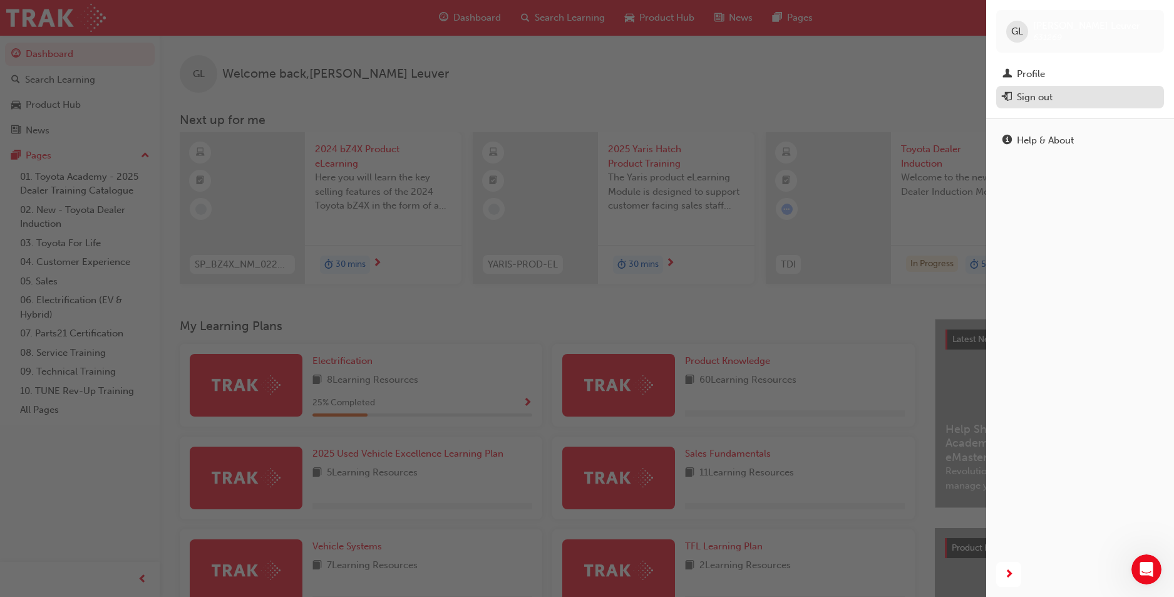
click at [1028, 101] on div "Sign out" at bounding box center [1035, 97] width 36 height 14
